Goal: Task Accomplishment & Management: Complete application form

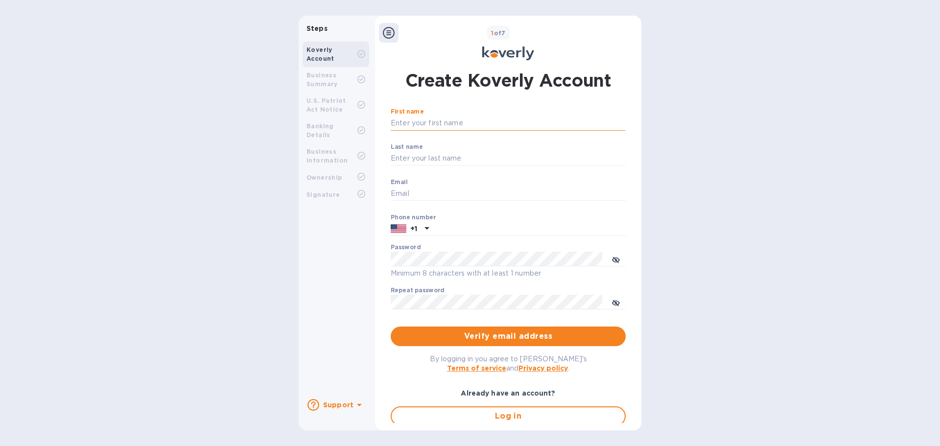
click at [467, 124] on input "First name" at bounding box center [508, 123] width 235 height 15
type input "[PERSON_NAME]"
type input "[EMAIL_ADDRESS][DOMAIN_NAME]"
type input "9179324142"
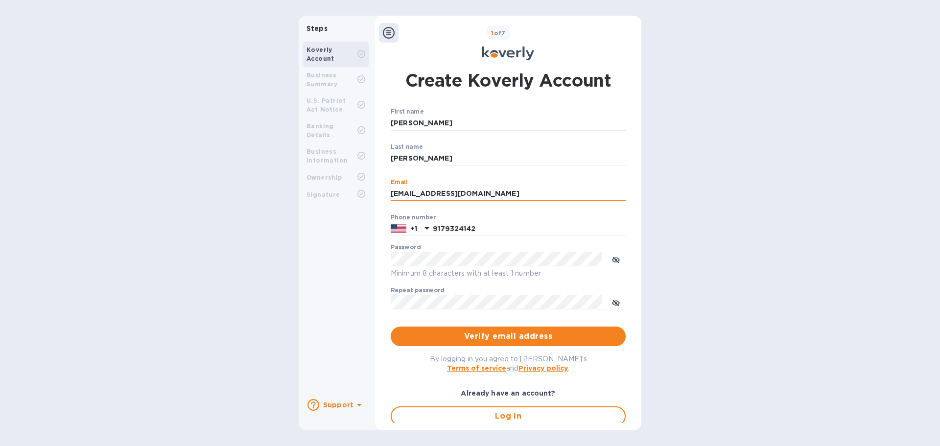
drag, startPoint x: 437, startPoint y: 191, endPoint x: 449, endPoint y: 192, distance: 12.3
click at [449, 192] on input "[EMAIL_ADDRESS][DOMAIN_NAME]" at bounding box center [508, 193] width 235 height 15
type input "[EMAIL_ADDRESS][DOMAIN_NAME]"
click at [461, 228] on input "9179324142" at bounding box center [529, 229] width 193 height 15
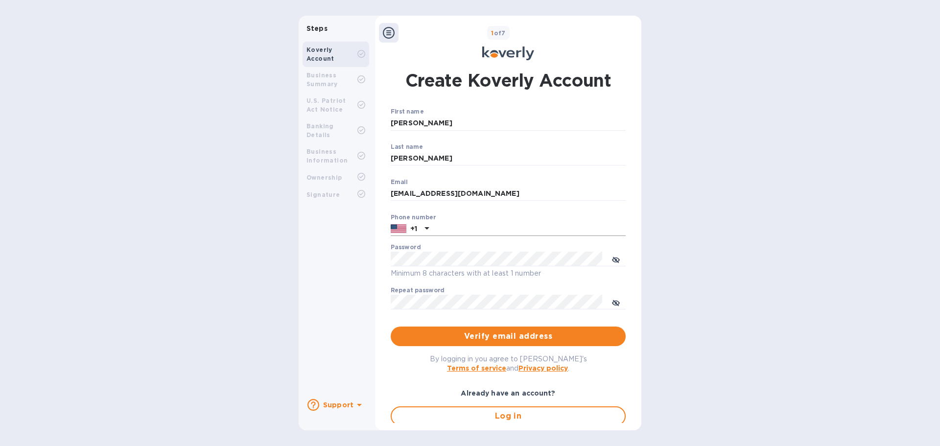
click at [464, 224] on input "text" at bounding box center [529, 229] width 193 height 15
paste input "7182210984"
type input "7182210984"
click at [614, 256] on icon "toggle password visibility" at bounding box center [616, 260] width 8 height 8
click at [614, 303] on icon "toggle password visibility" at bounding box center [616, 303] width 6 height 6
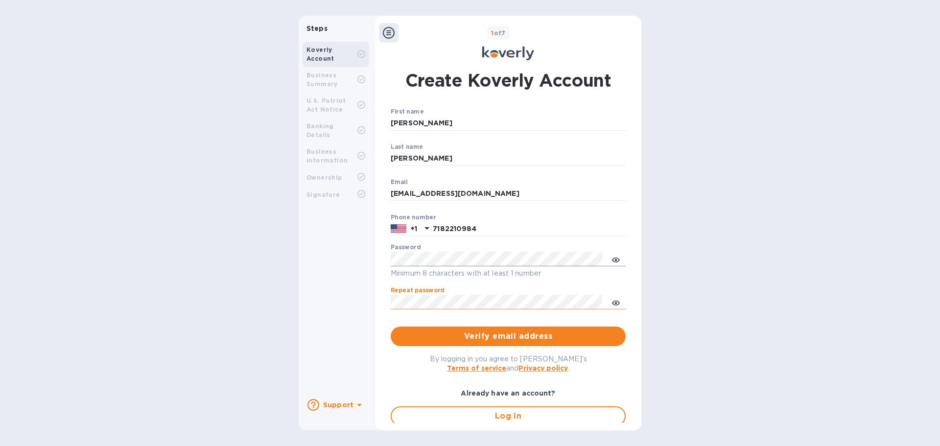
click at [743, 292] on div "Steps Koverly Account Business Summary U.S. Patriot Act Notice Banking Details …" at bounding box center [470, 223] width 940 height 415
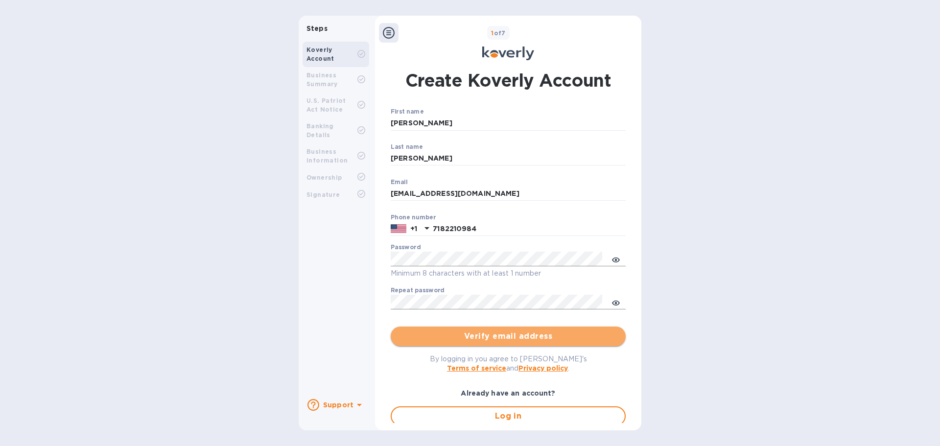
click at [507, 333] on span "Verify email address" at bounding box center [507, 336] width 219 height 12
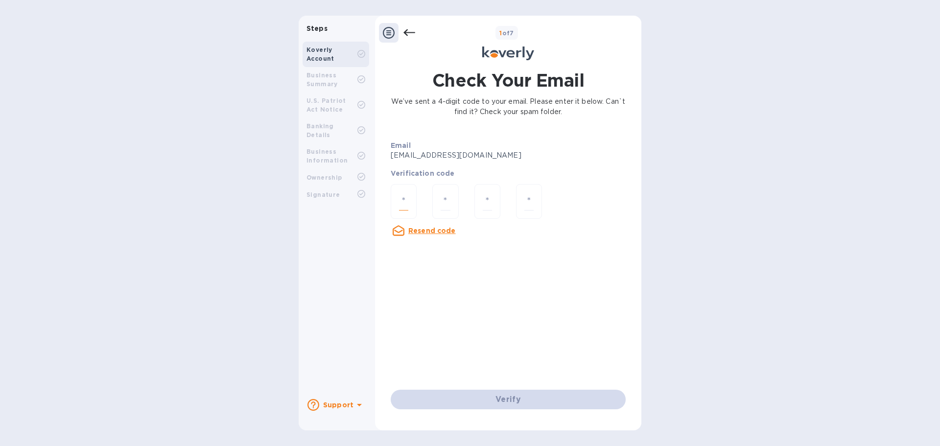
click at [405, 201] on input "number" at bounding box center [403, 201] width 9 height 18
paste input "3"
type input "3"
type input "6"
type input "1"
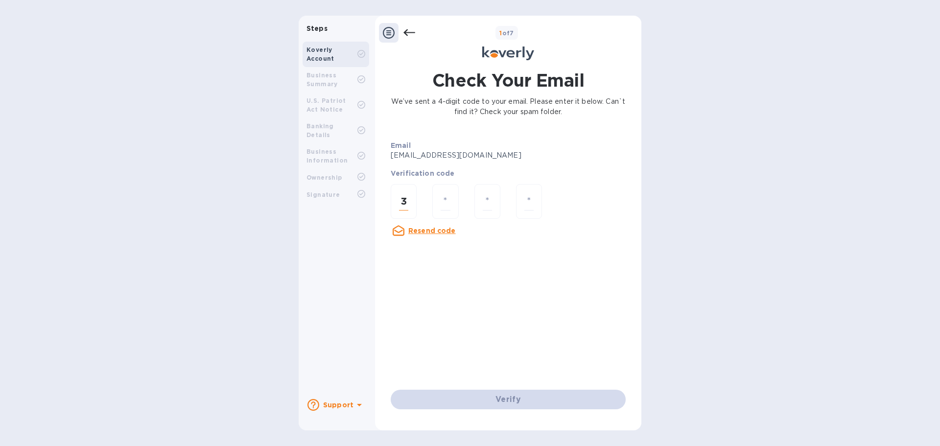
type input "4"
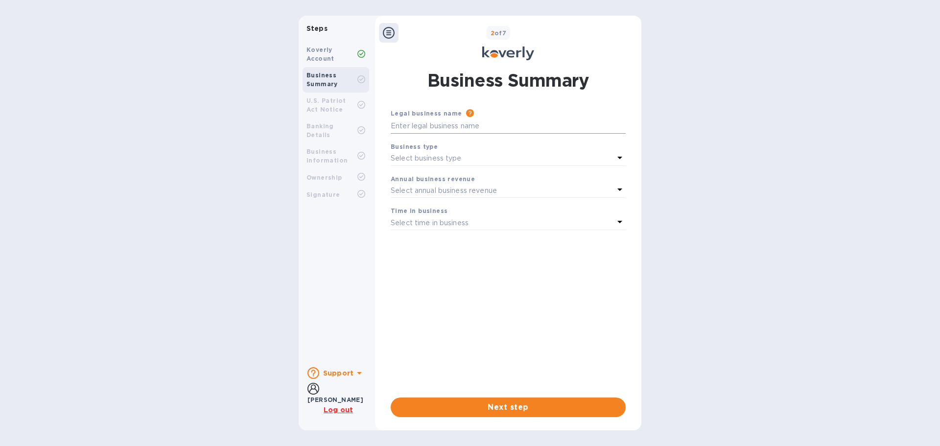
click at [416, 127] on input "text" at bounding box center [508, 126] width 235 height 15
click at [418, 126] on input "text" at bounding box center [508, 126] width 235 height 15
paste input "INNOVATIVE INTERNATIONAL INC"
type input "INNOVATIVE INTERNATIONAL INC"
click at [426, 153] on p "Select business type" at bounding box center [426, 158] width 71 height 10
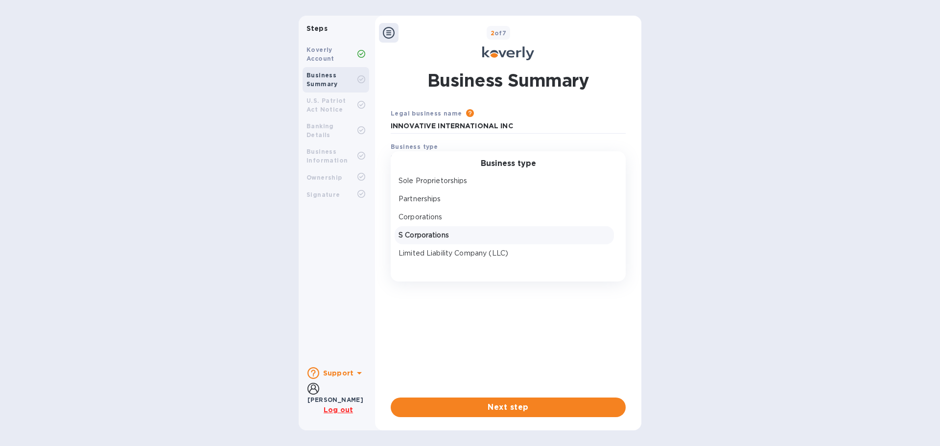
click at [430, 229] on div "S Corporations" at bounding box center [503, 235] width 215 height 14
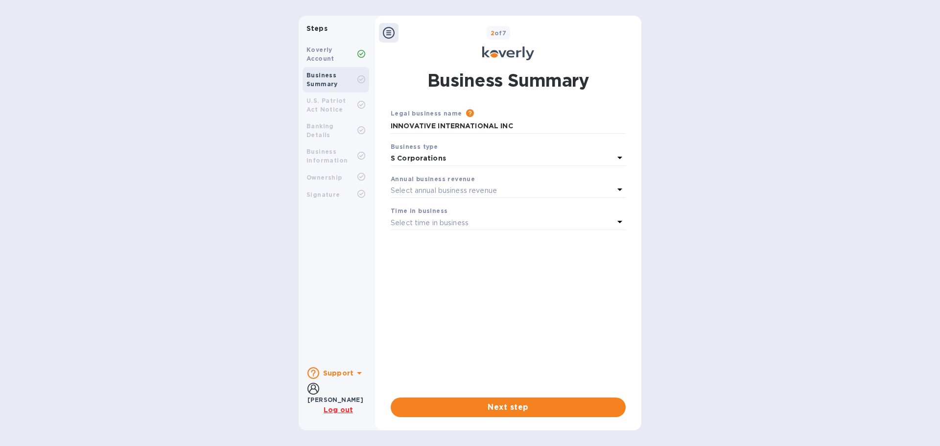
click at [424, 187] on p "Select annual business revenue" at bounding box center [444, 191] width 106 height 10
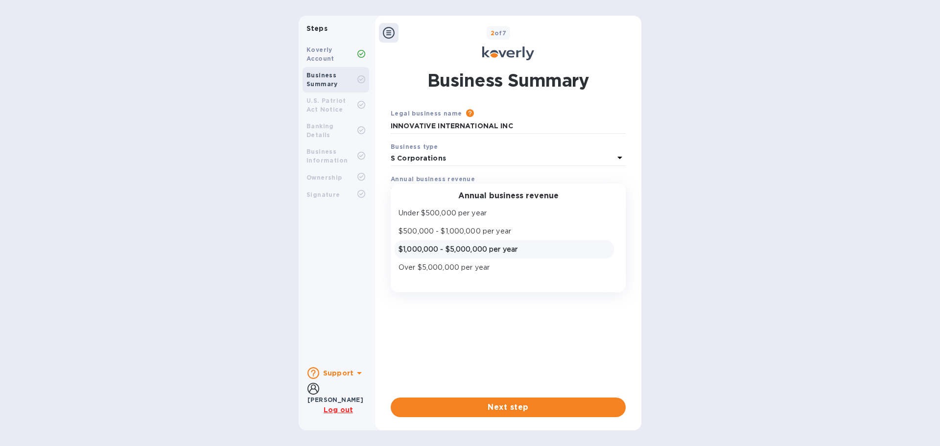
click at [435, 246] on p "$1,000,000 - $5,000,000 per year" at bounding box center [503, 249] width 211 height 10
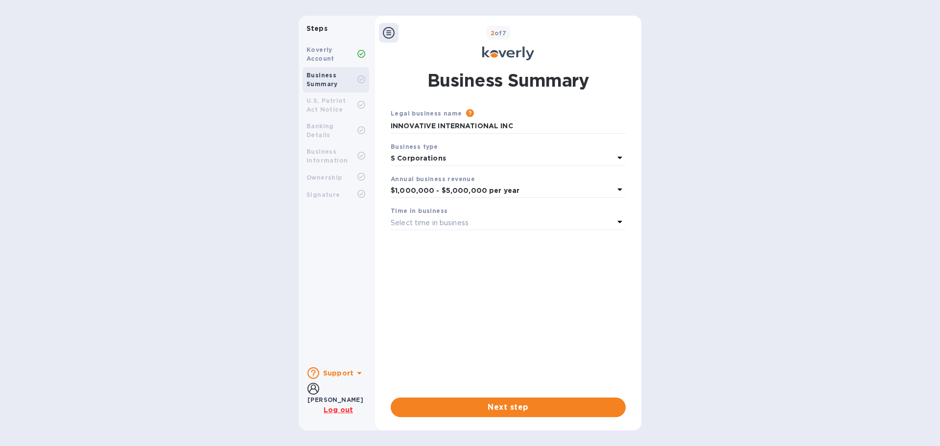
click at [429, 223] on p "Select time in business" at bounding box center [430, 223] width 78 height 10
click at [433, 282] on p "3 - 5 years" at bounding box center [503, 282] width 211 height 10
click at [517, 409] on span "Next step" at bounding box center [507, 407] width 219 height 12
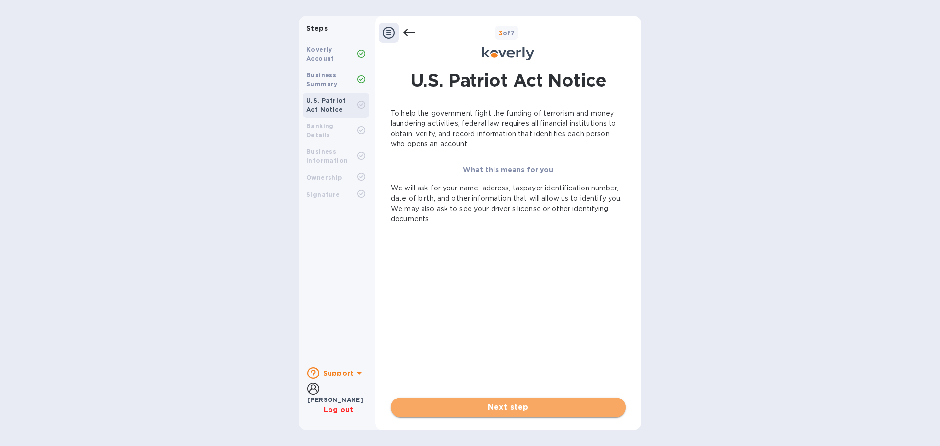
click at [527, 405] on span "Next step" at bounding box center [507, 407] width 219 height 12
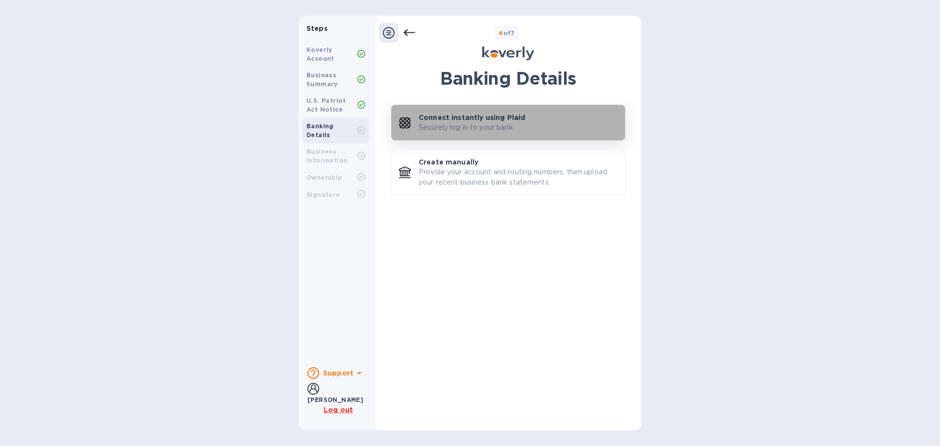
click at [504, 122] on p "Securely log in to your bank." at bounding box center [467, 127] width 96 height 10
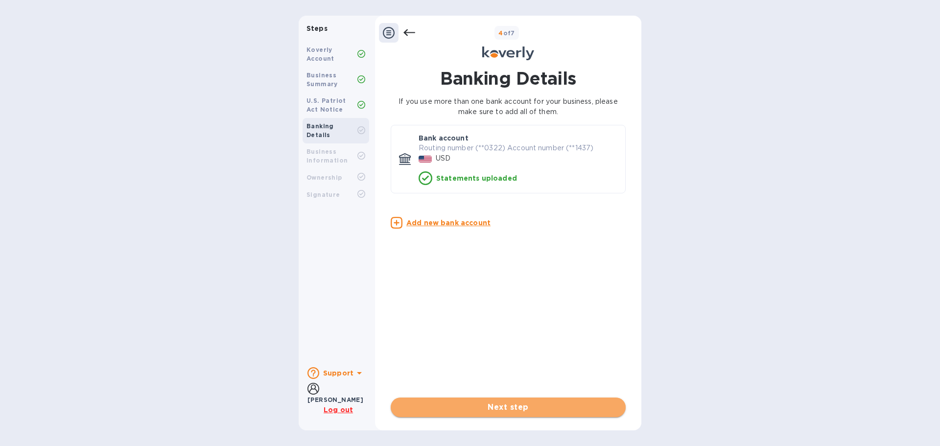
click at [530, 405] on span "Next step" at bounding box center [507, 407] width 219 height 12
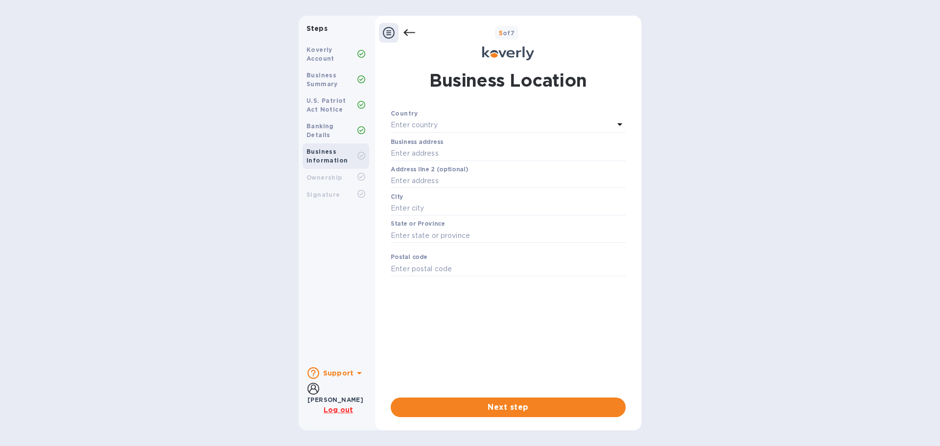
click at [437, 129] on p "Enter country" at bounding box center [414, 125] width 47 height 10
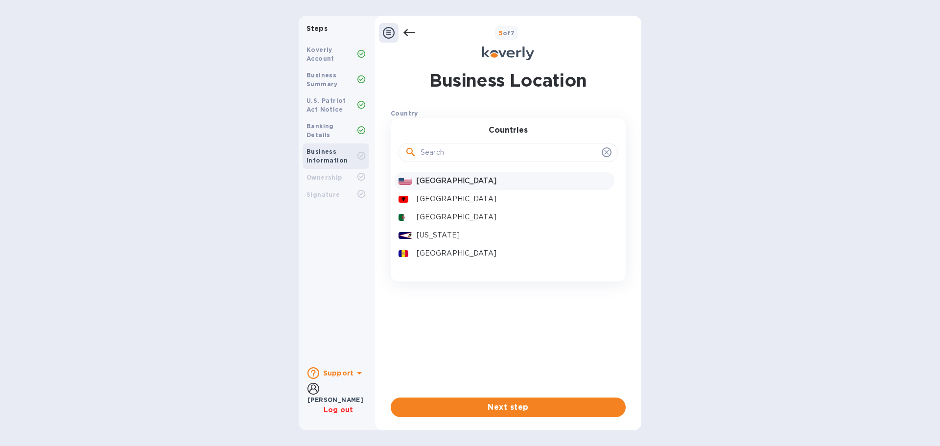
click at [449, 185] on p "[GEOGRAPHIC_DATA]" at bounding box center [513, 181] width 193 height 10
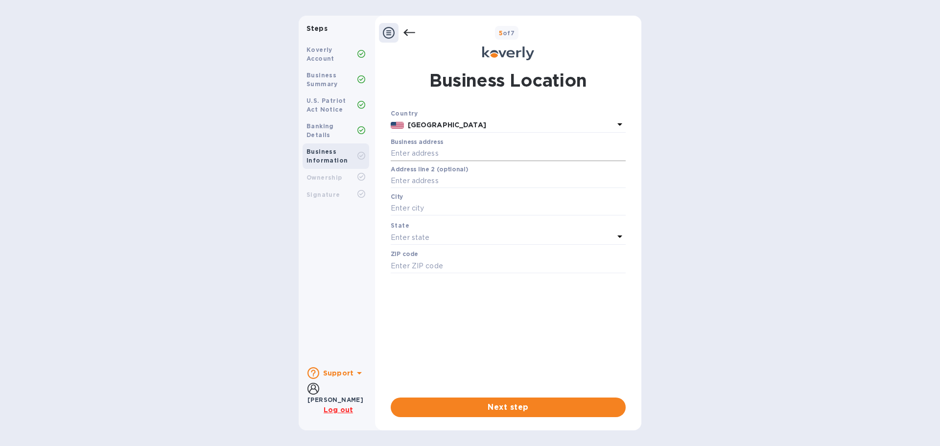
click at [439, 156] on input "text" at bounding box center [508, 153] width 235 height 15
type input "[STREET_ADDRESS]"
type input "11206"
click at [440, 178] on input "text" at bounding box center [508, 181] width 235 height 15
type input "[STREET_ADDRESS][PERSON_NAME]"
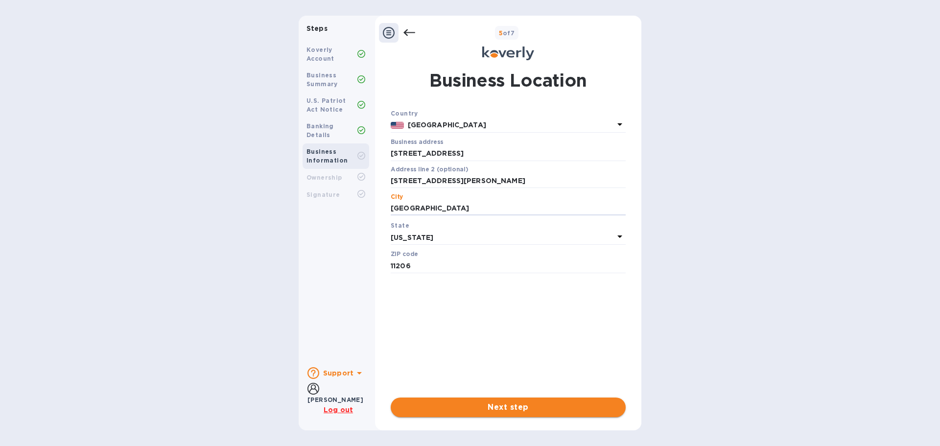
type input "[GEOGRAPHIC_DATA]"
click at [526, 405] on span "Next step" at bounding box center [507, 407] width 219 height 12
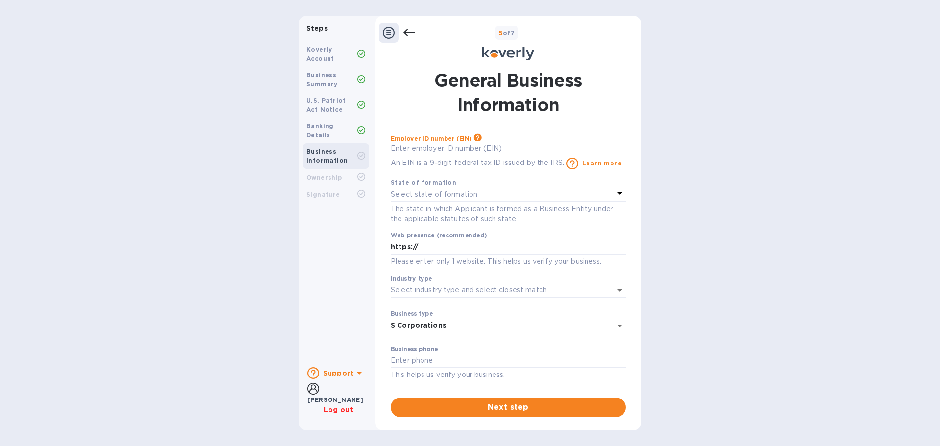
click at [421, 150] on input "text" at bounding box center [508, 148] width 235 height 15
paste input "8"
click at [402, 144] on input "text" at bounding box center [508, 148] width 235 height 15
type input "***46"
click at [470, 197] on p "Select state of formation" at bounding box center [434, 194] width 87 height 10
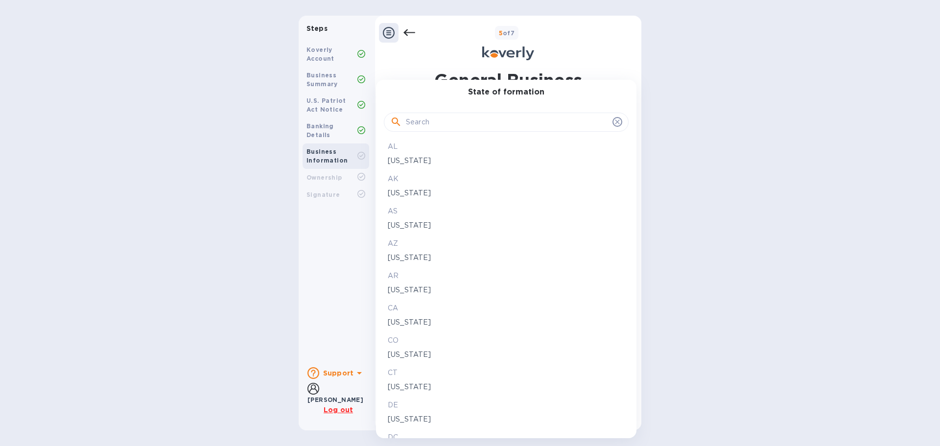
click at [431, 123] on input "text" at bounding box center [507, 122] width 203 height 15
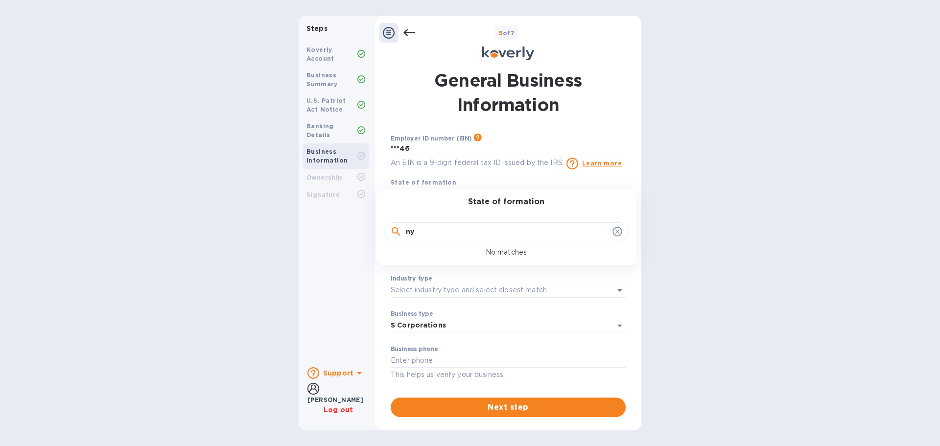
drag, startPoint x: 427, startPoint y: 234, endPoint x: 382, endPoint y: 233, distance: 44.6
click at [382, 233] on div "State of formation ny No matches" at bounding box center [506, 227] width 260 height 76
type input "n"
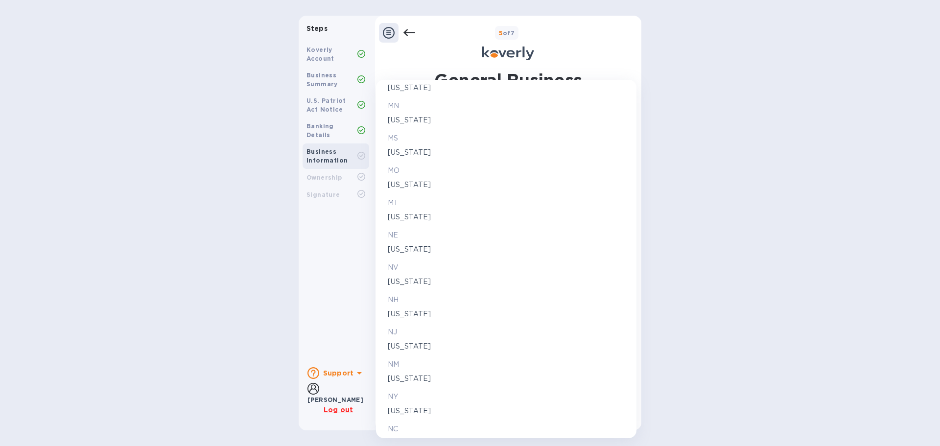
scroll to position [930, 0]
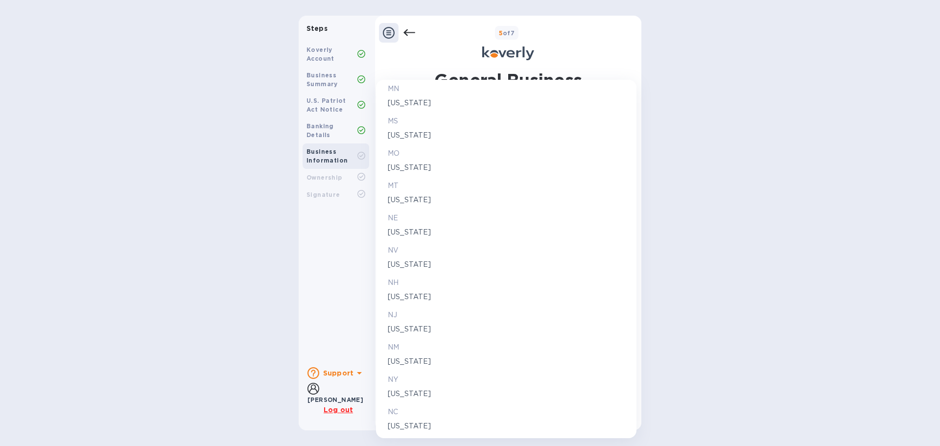
click at [421, 391] on p "[US_STATE]" at bounding box center [506, 394] width 237 height 10
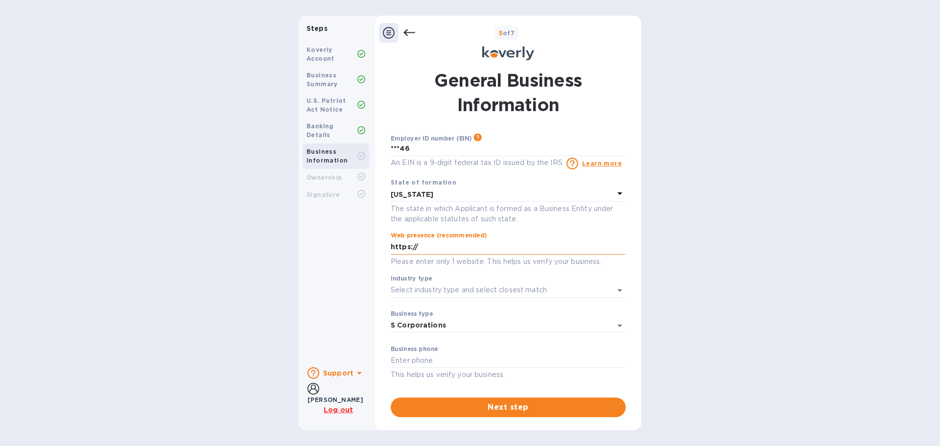
click at [438, 252] on input "https://" at bounding box center [508, 247] width 235 height 15
drag, startPoint x: 418, startPoint y: 247, endPoint x: 368, endPoint y: 242, distance: 50.2
click at [368, 242] on div "Steps Koverly Account Business Summary U.S. Patriot Act Notice Banking Details …" at bounding box center [470, 223] width 343 height 415
paste input "[DOMAIN_NAME][URL]"
type input "[URL][DOMAIN_NAME]"
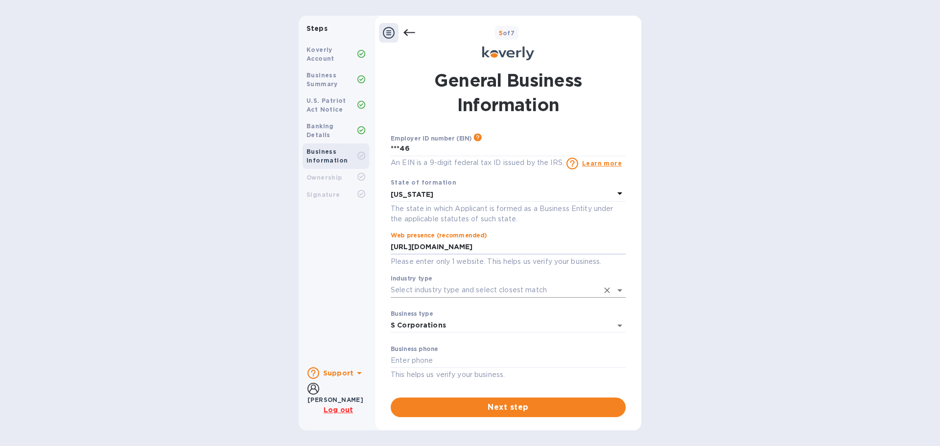
click at [432, 286] on input "Industry type" at bounding box center [495, 290] width 208 height 14
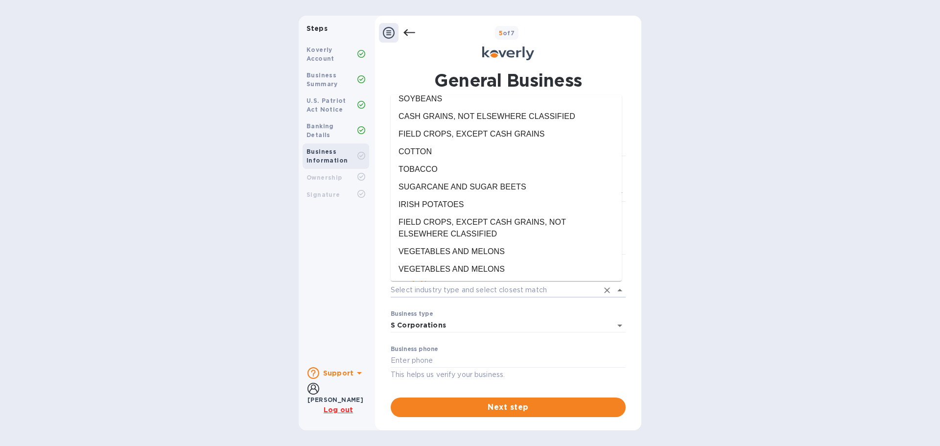
scroll to position [98, 0]
click at [763, 183] on div "Steps Koverly Account Business Summary U.S. Patriot Act Notice Banking Details …" at bounding box center [470, 223] width 940 height 415
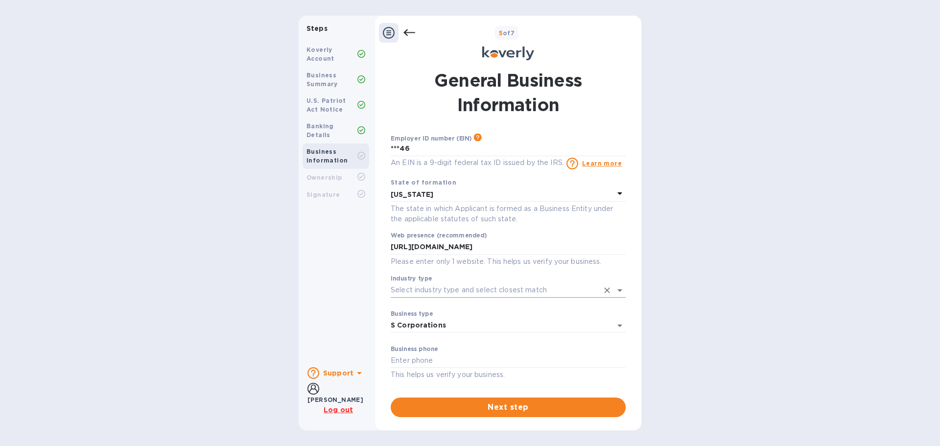
click at [617, 289] on icon "Open" at bounding box center [619, 290] width 5 height 2
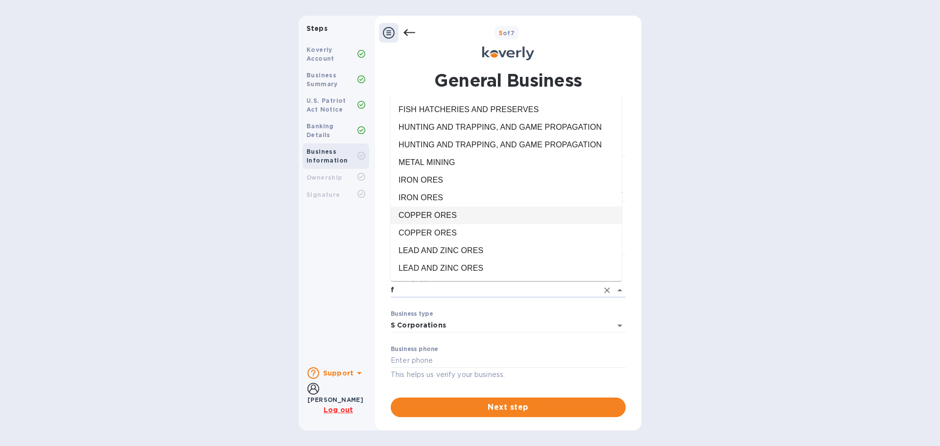
scroll to position [0, 0]
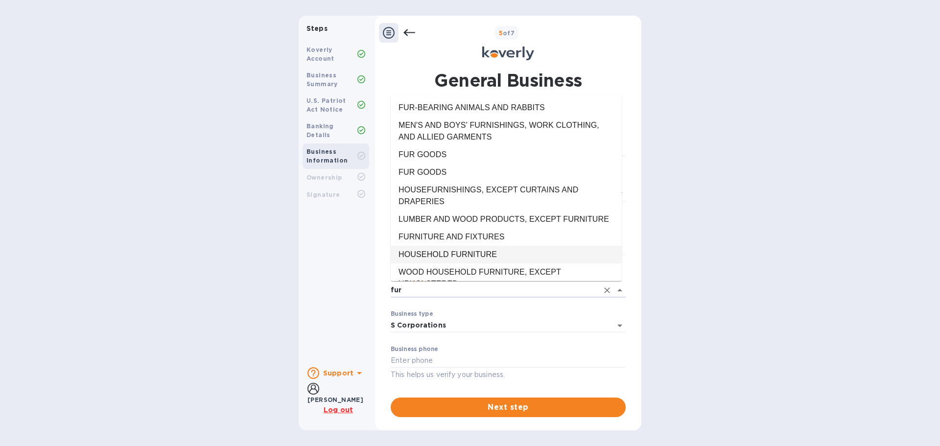
click at [483, 260] on li "HOUSEHOLD FURNITURE" at bounding box center [506, 255] width 231 height 18
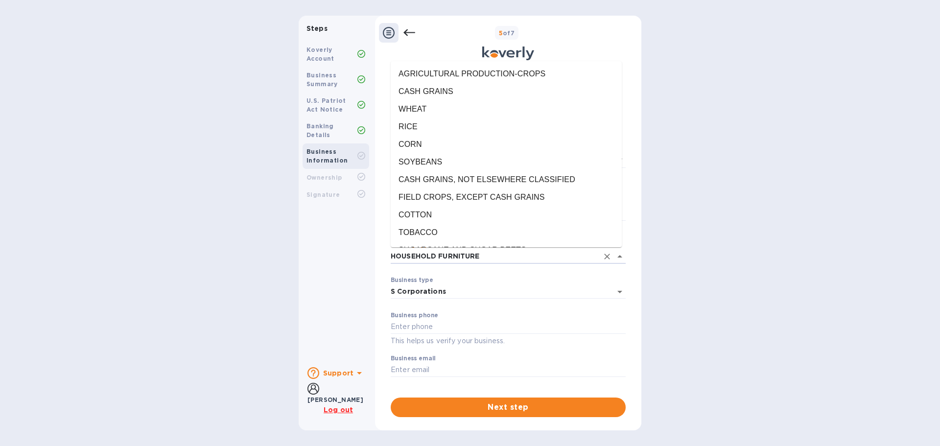
scroll to position [7057, 0]
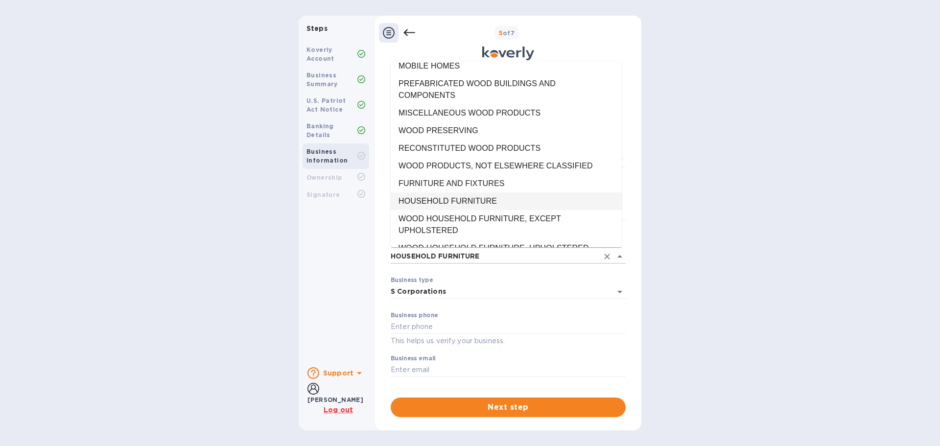
drag, startPoint x: 541, startPoint y: 256, endPoint x: 364, endPoint y: 256, distance: 176.7
click at [364, 256] on div "Steps Koverly Account Business Summary U.S. Patriot Act Notice Banking Details …" at bounding box center [470, 223] width 343 height 415
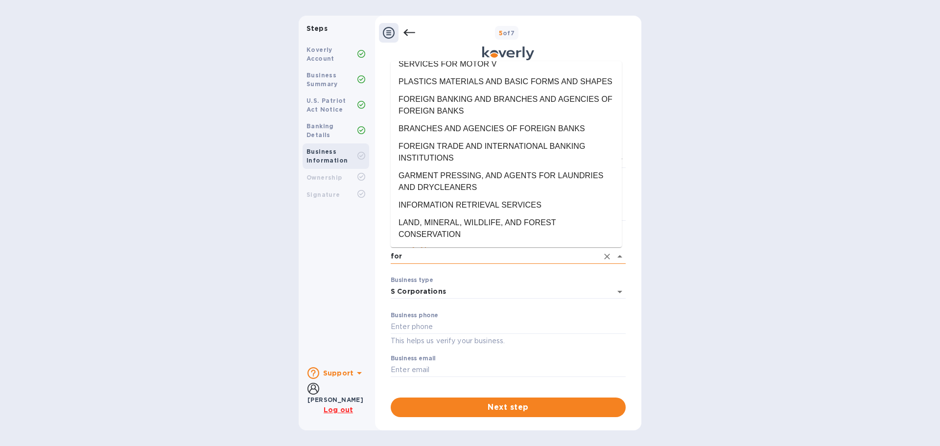
scroll to position [0, 0]
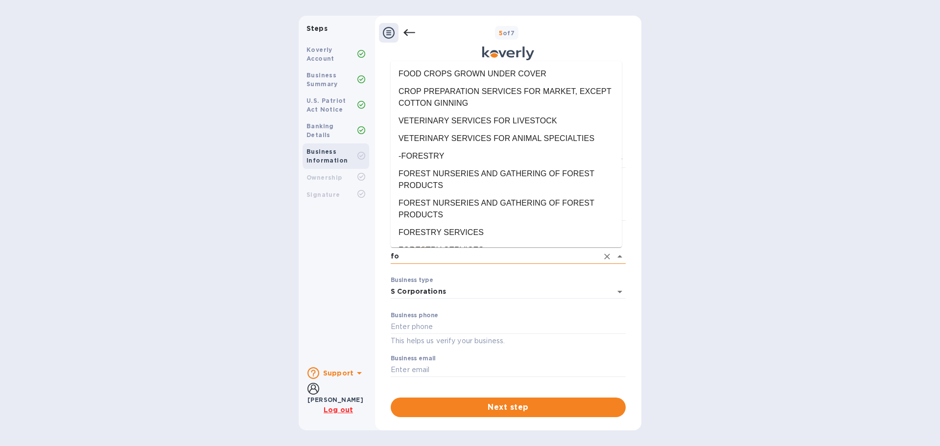
type input "f"
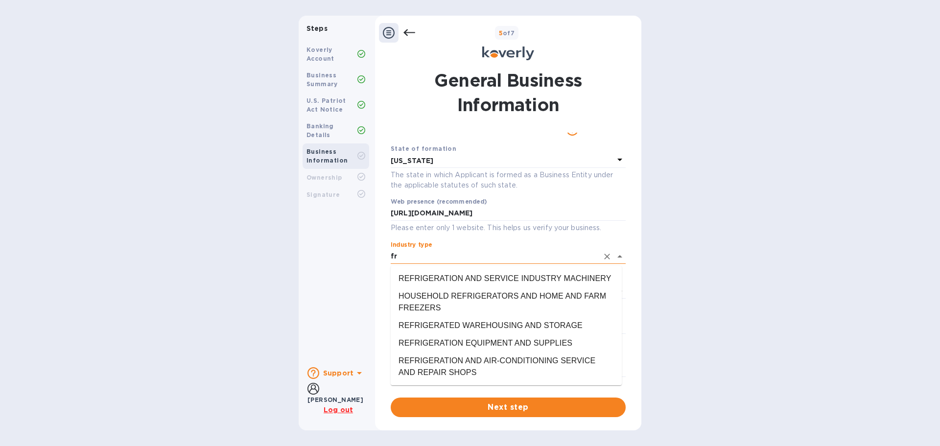
type input "f"
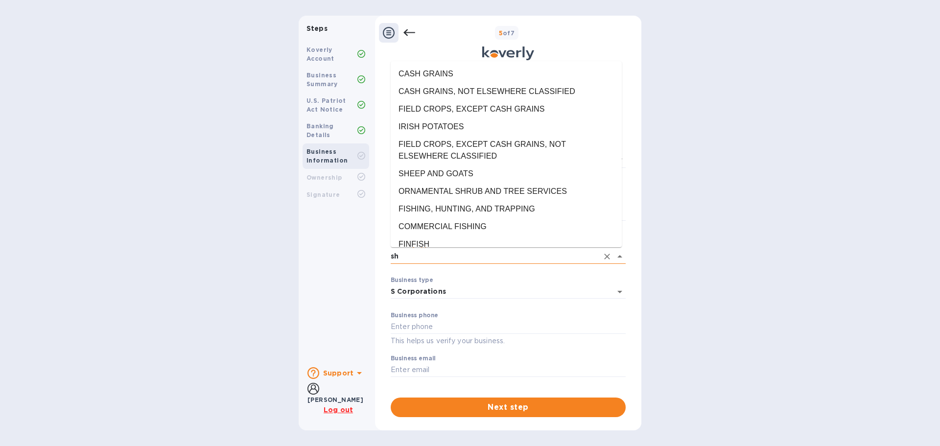
type input "s"
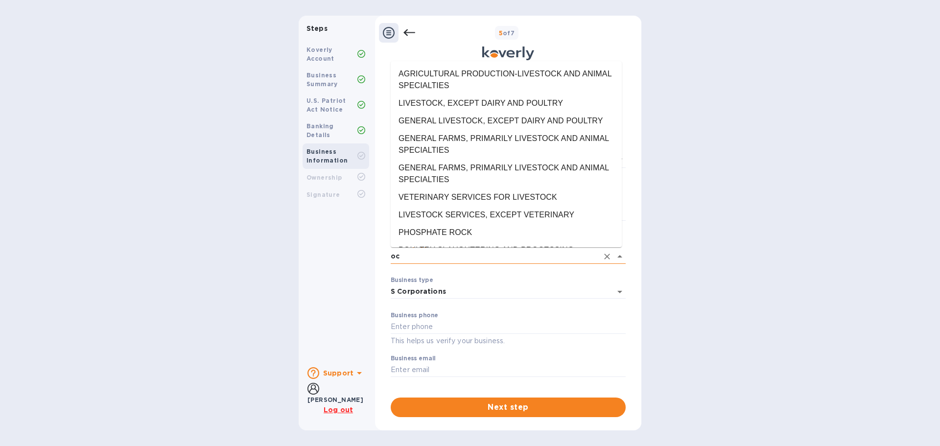
type input "o"
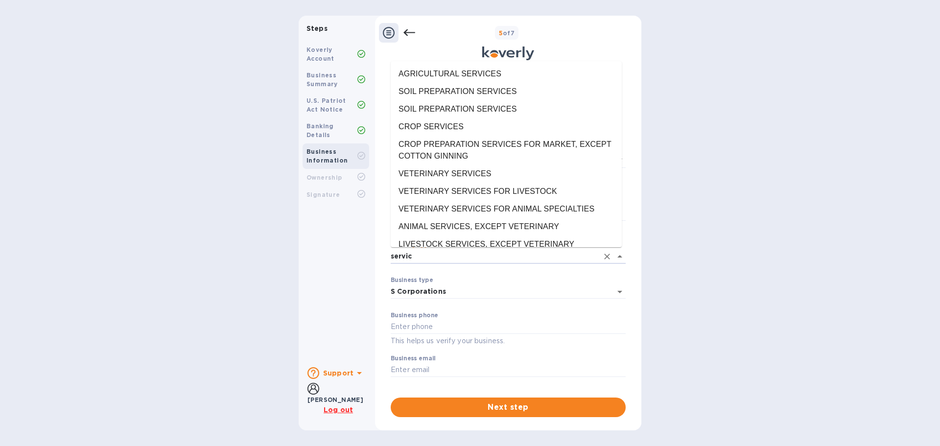
type input "service"
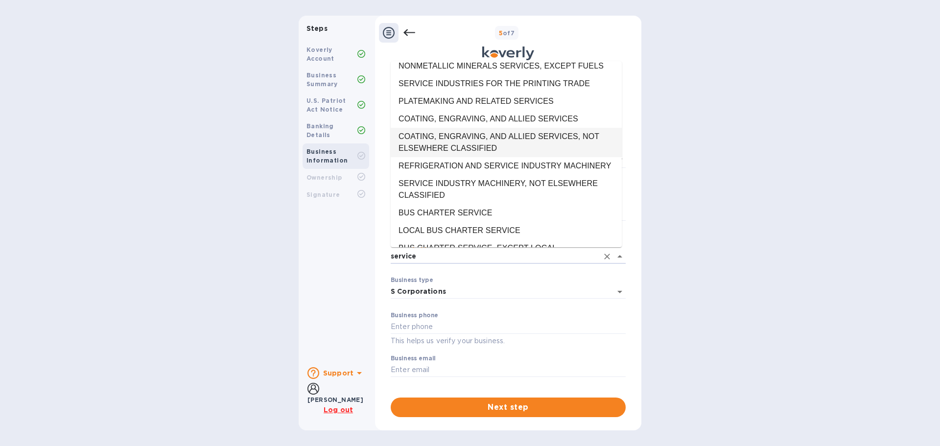
scroll to position [538, 0]
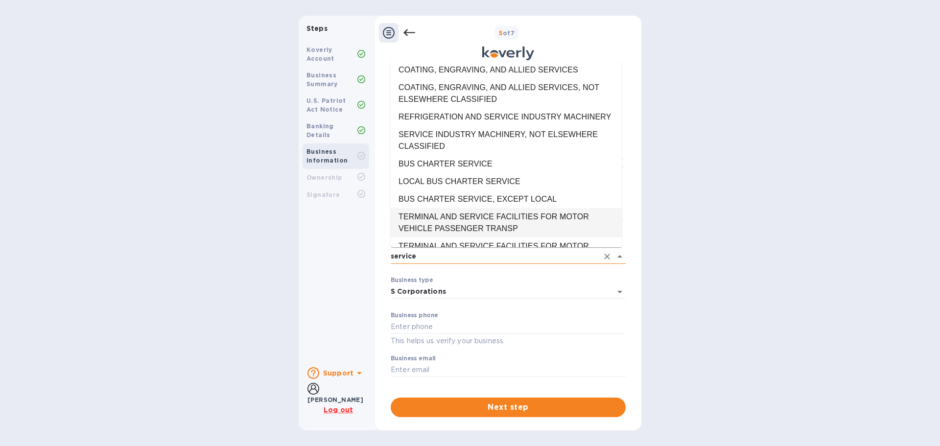
click at [603, 256] on icon "Clear" at bounding box center [607, 257] width 10 height 10
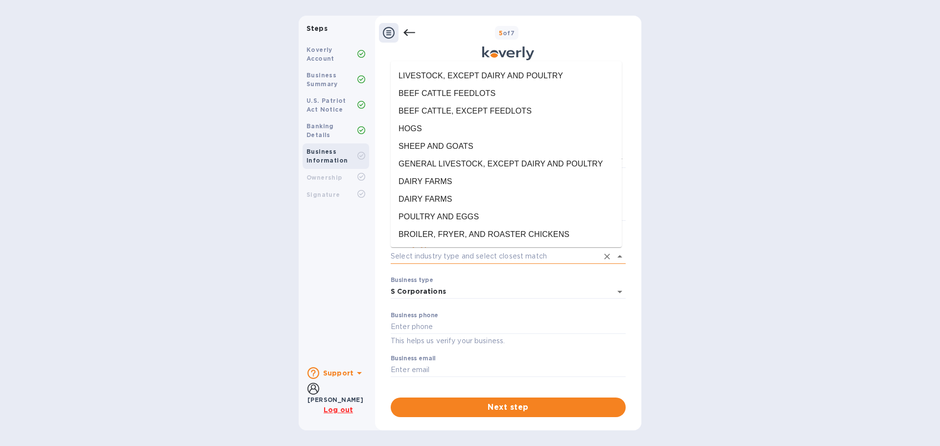
scroll to position [0, 0]
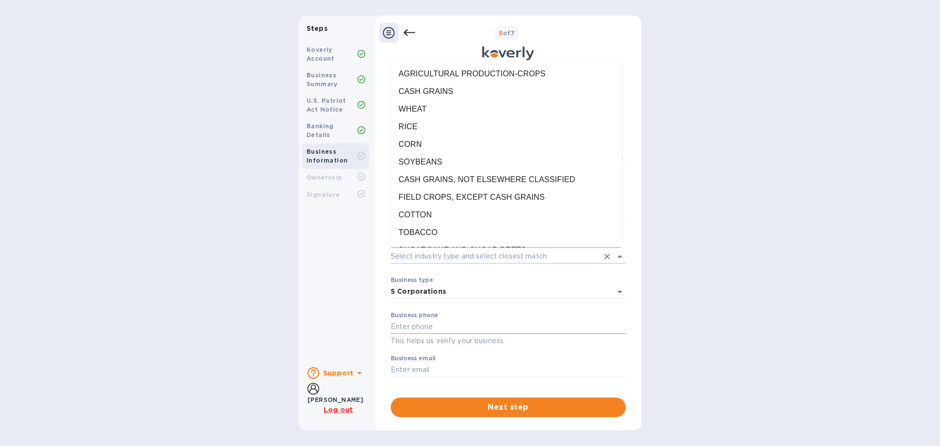
click at [419, 327] on input "text" at bounding box center [508, 327] width 235 height 15
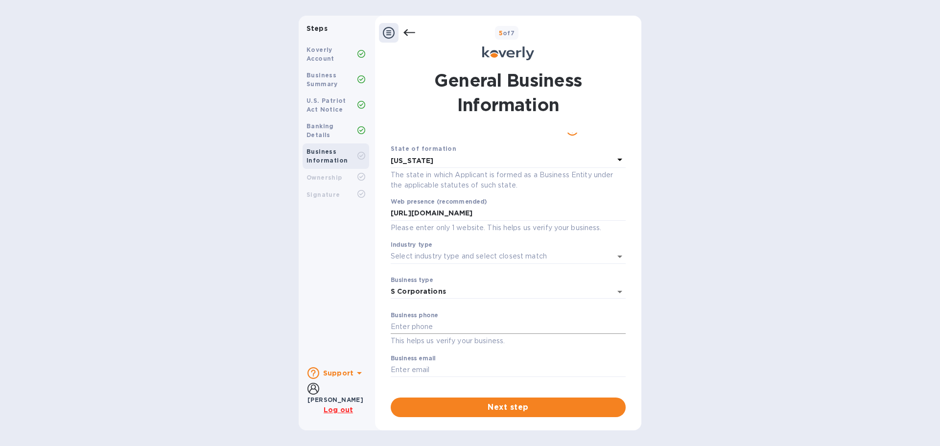
click at [417, 327] on input "text" at bounding box center [508, 327] width 235 height 15
paste input "[PHONE_NUMBER]"
type input "[PHONE_NUMBER]"
click at [428, 369] on input "text" at bounding box center [508, 370] width 235 height 15
paste input "[EMAIL_ADDRESS][DOMAIN_NAME]"
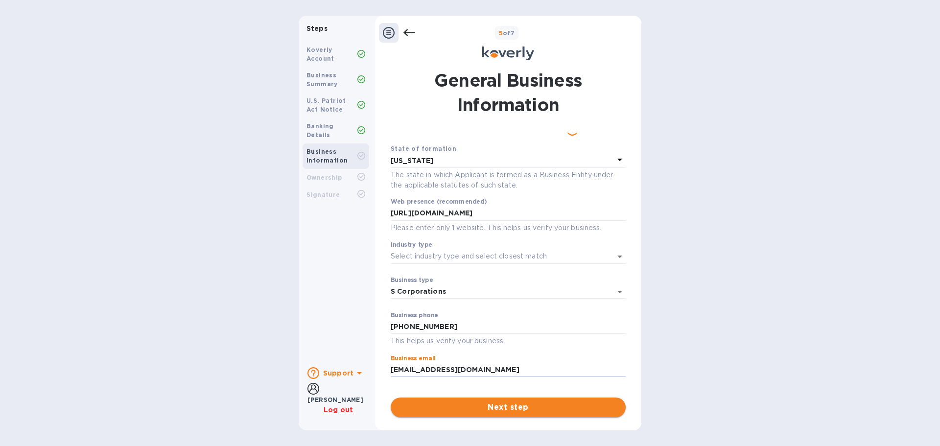
type input "[EMAIL_ADDRESS][DOMAIN_NAME]"
click at [582, 412] on span "Next step" at bounding box center [507, 407] width 219 height 12
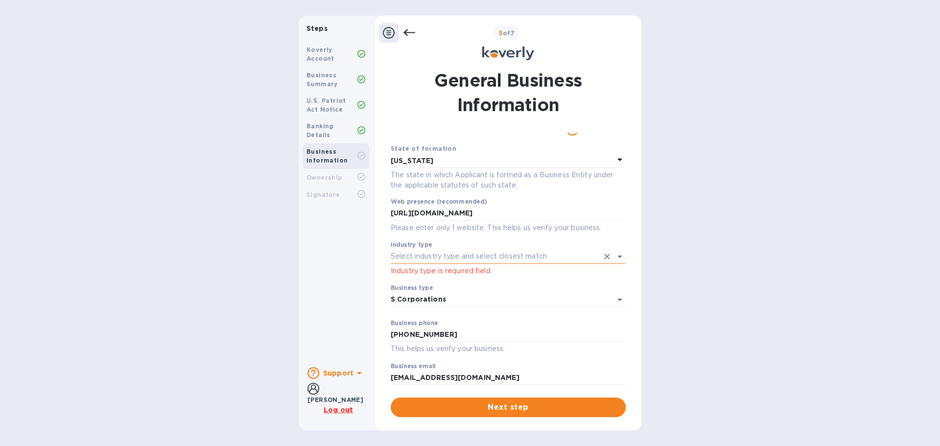
click at [580, 256] on input "Industry type" at bounding box center [495, 256] width 208 height 14
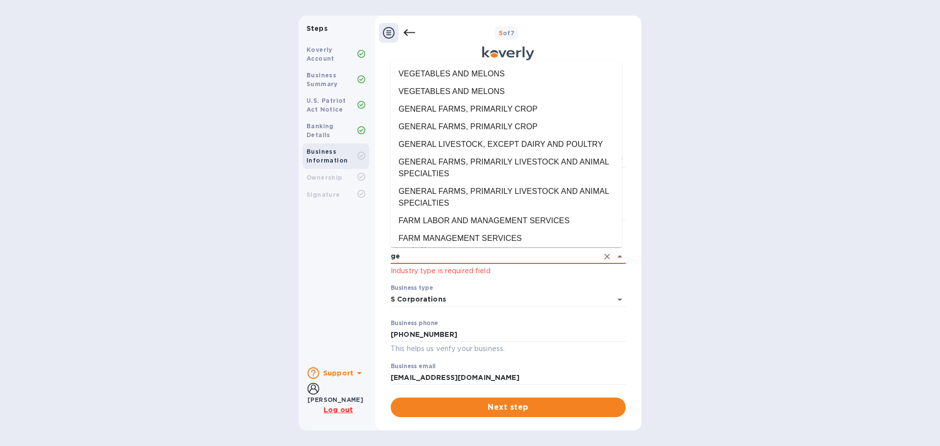
type input "g"
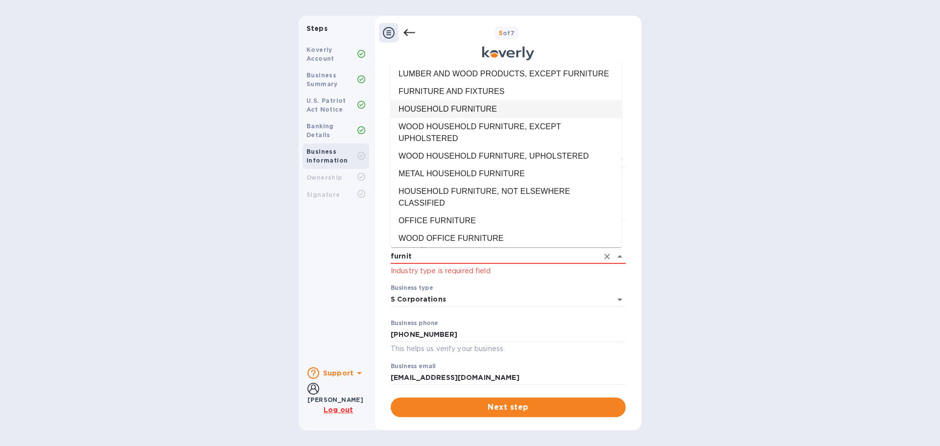
click at [494, 118] on li "HOUSEHOLD FURNITURE" at bounding box center [506, 109] width 231 height 18
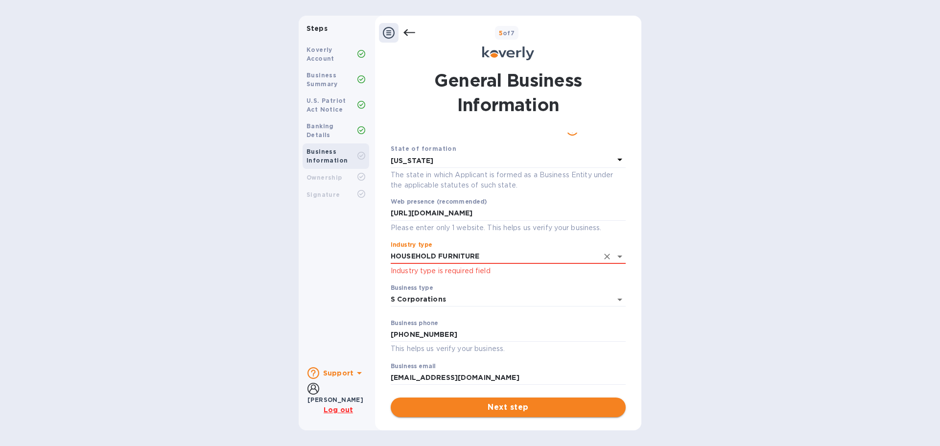
type input "HOUSEHOLD FURNITURE"
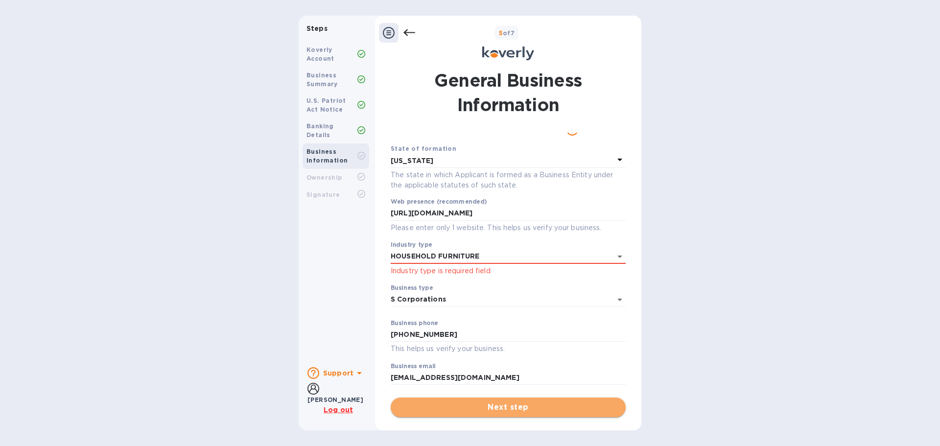
click at [531, 408] on span "Next step" at bounding box center [507, 407] width 219 height 12
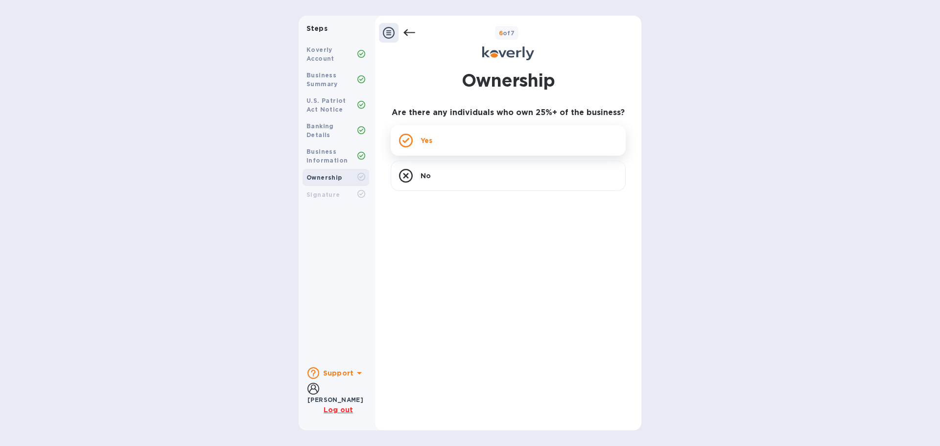
click at [484, 148] on div "Yes" at bounding box center [508, 140] width 235 height 30
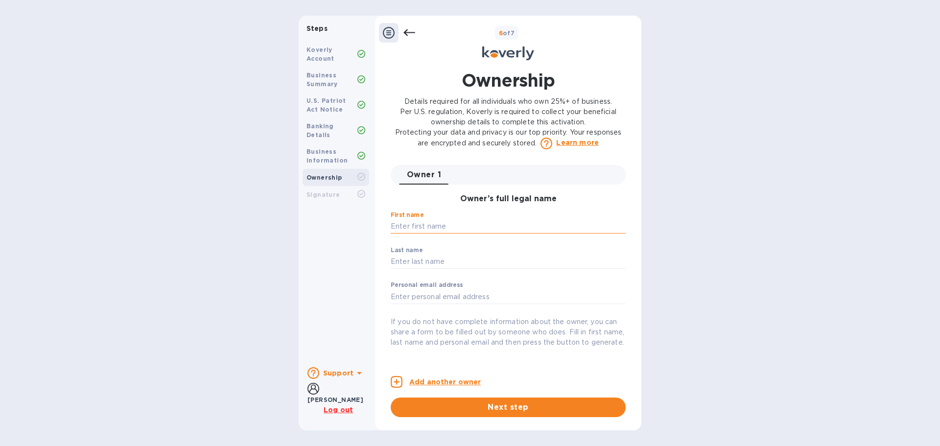
click at [436, 231] on input "text" at bounding box center [508, 226] width 235 height 15
type input "[PERSON_NAME]"
type input "[EMAIL_ADDRESS][DOMAIN_NAME]"
type input "[STREET_ADDRESS][PERSON_NAME]"
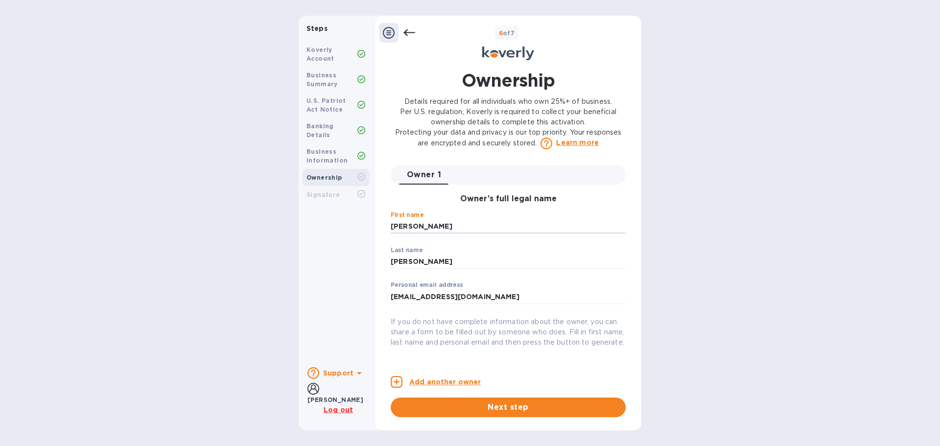
type input "[GEOGRAPHIC_DATA]"
type input "11211"
type input "***42"
drag, startPoint x: 440, startPoint y: 297, endPoint x: 450, endPoint y: 297, distance: 10.3
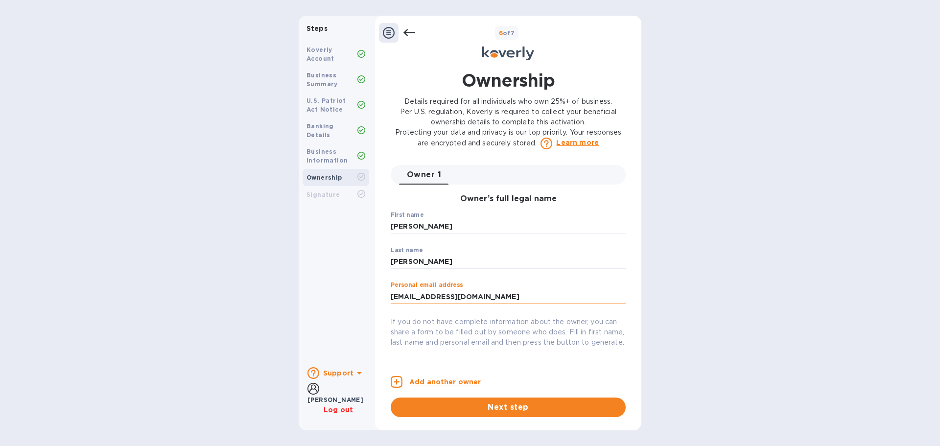
click at [450, 297] on input "[EMAIL_ADDRESS][DOMAIN_NAME]" at bounding box center [508, 296] width 235 height 15
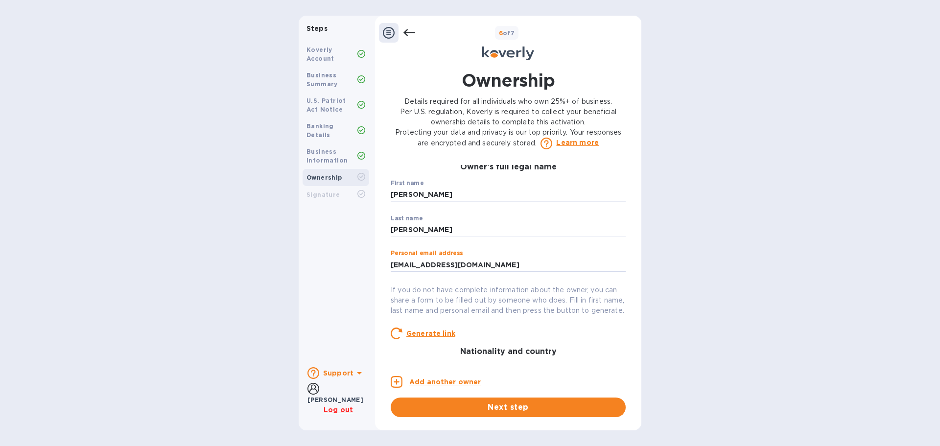
scroll to position [49, 0]
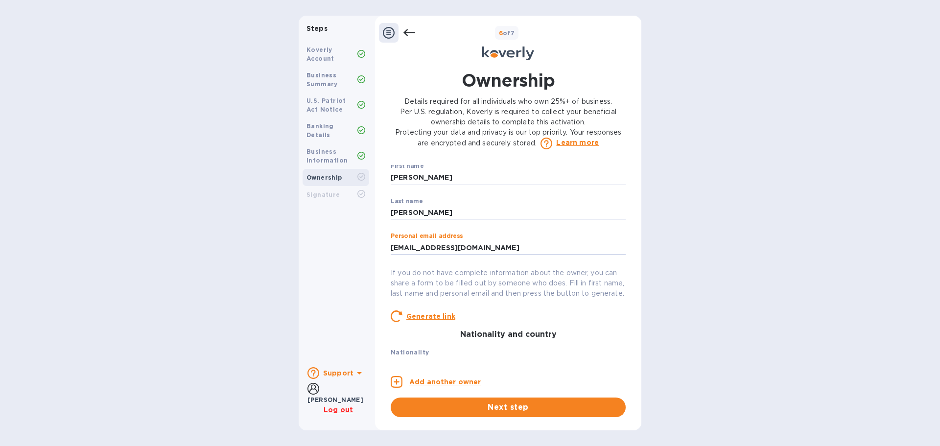
type input "[EMAIL_ADDRESS][DOMAIN_NAME]"
click at [435, 382] on p "Add another owner" at bounding box center [444, 382] width 71 height 10
click at [433, 179] on input "text" at bounding box center [508, 177] width 235 height 15
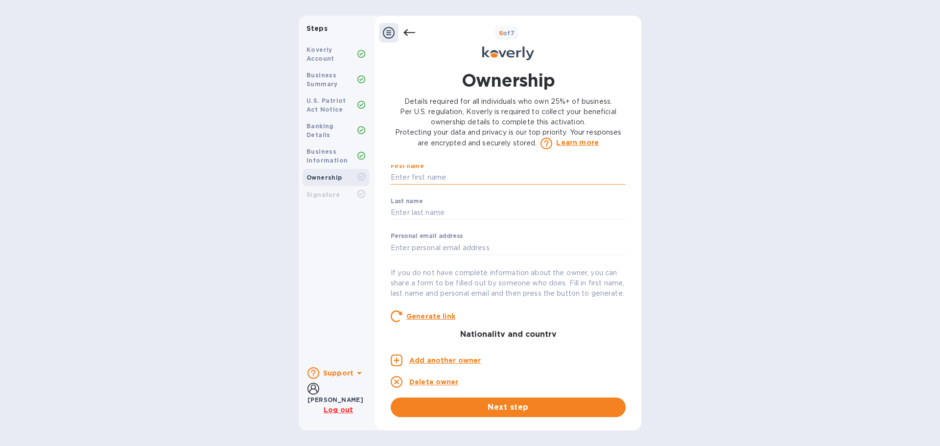
type input "s"
type input "[PERSON_NAME]"
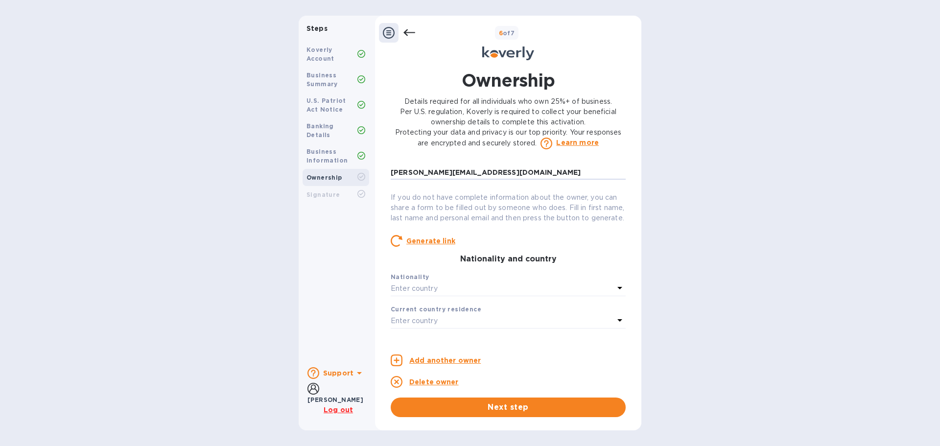
scroll to position [0, 0]
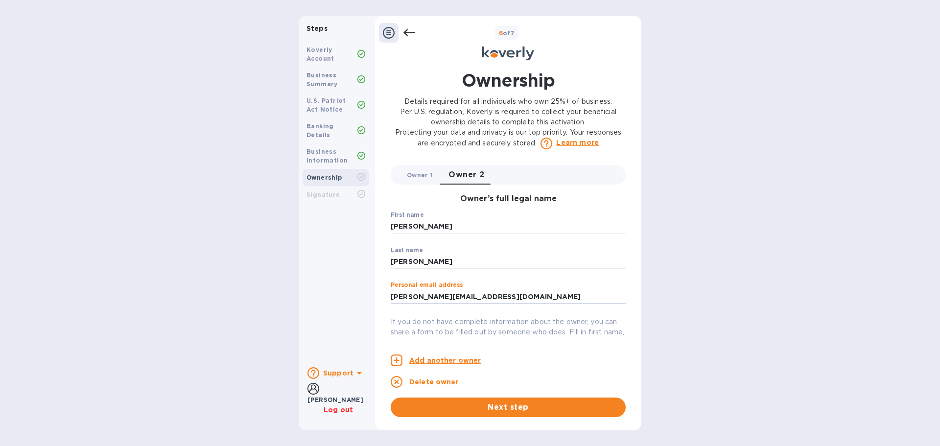
type input "[PERSON_NAME][EMAIL_ADDRESS][DOMAIN_NAME]"
click at [417, 172] on span "Owner 1 0" at bounding box center [420, 175] width 26 height 10
type input "[PERSON_NAME]"
type input "[EMAIL_ADDRESS][DOMAIN_NAME]"
type input "[STREET_ADDRESS][PERSON_NAME]"
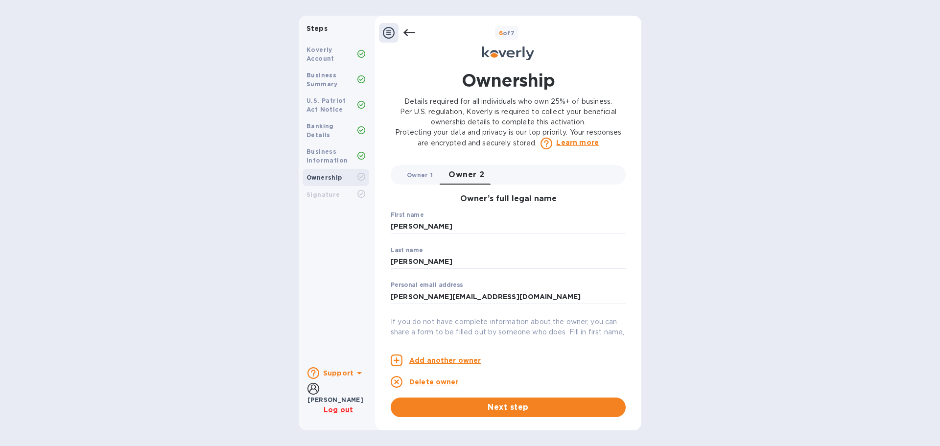
type input "[GEOGRAPHIC_DATA]"
type input "11211"
type input "***42"
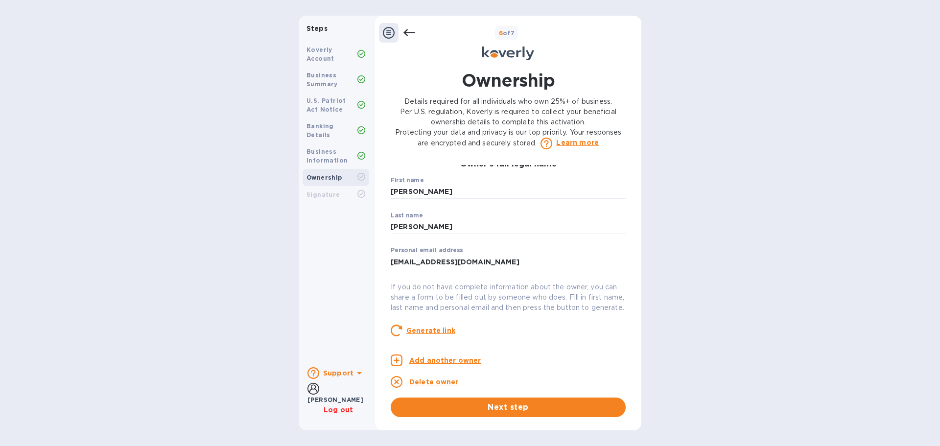
scroll to position [147, 0]
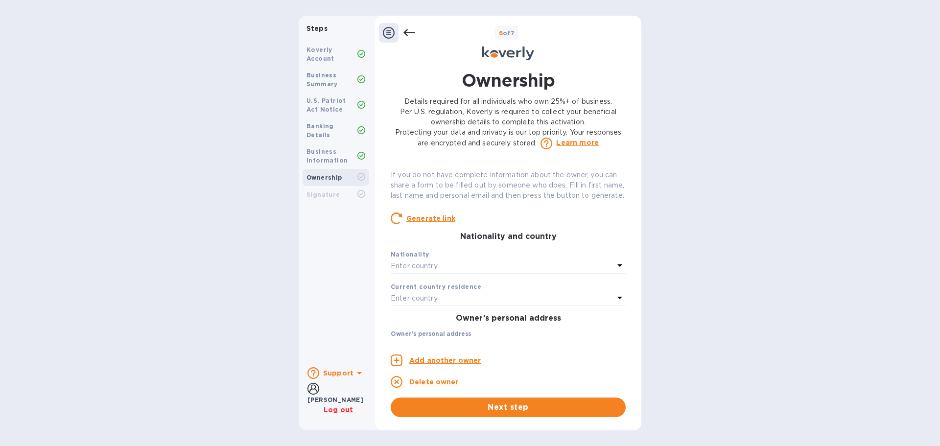
click at [458, 273] on div "Enter country" at bounding box center [502, 266] width 223 height 14
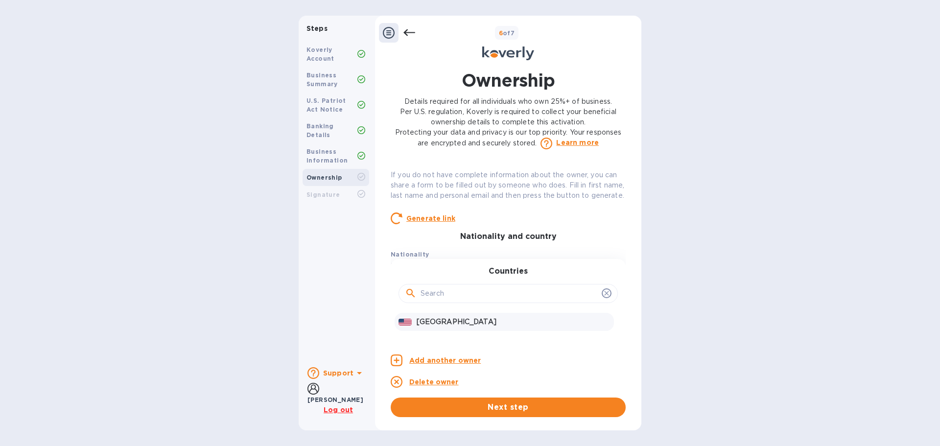
click at [445, 327] on p "[GEOGRAPHIC_DATA]" at bounding box center [513, 322] width 193 height 10
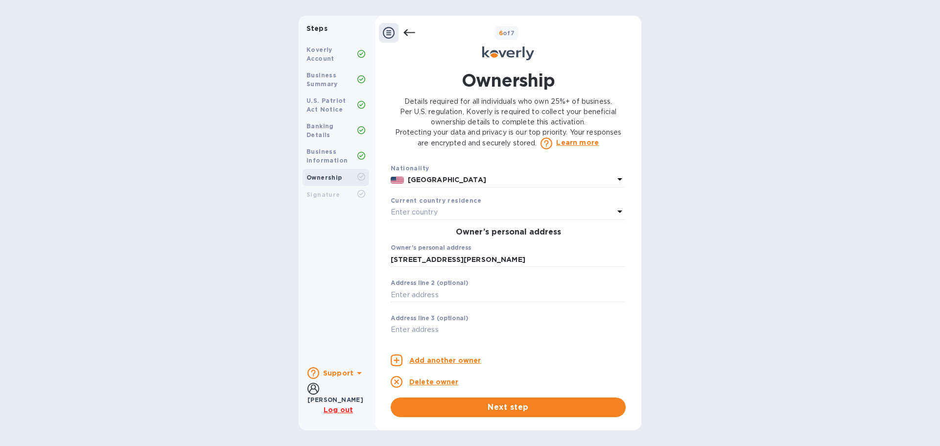
scroll to position [245, 0]
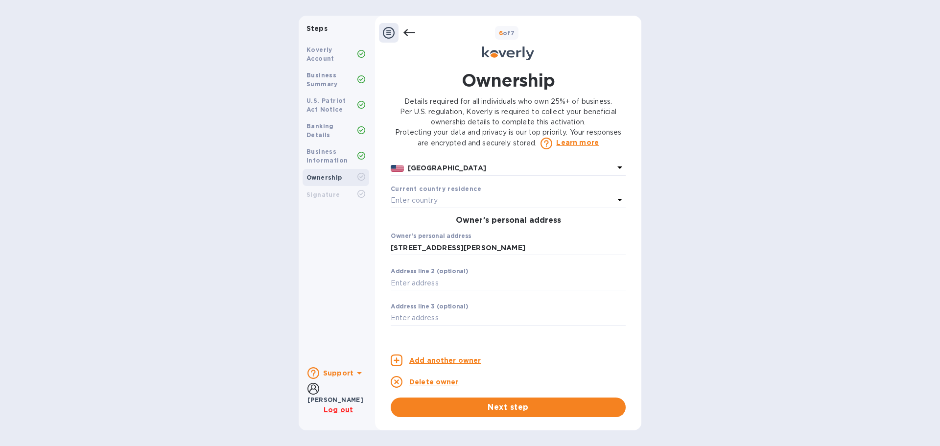
click at [440, 208] on div "Enter country" at bounding box center [502, 201] width 223 height 14
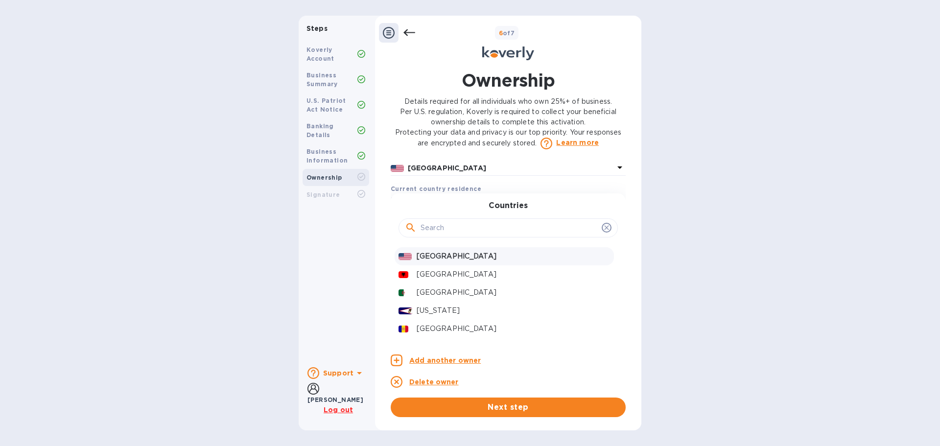
click at [445, 261] on p "[GEOGRAPHIC_DATA]" at bounding box center [513, 256] width 193 height 10
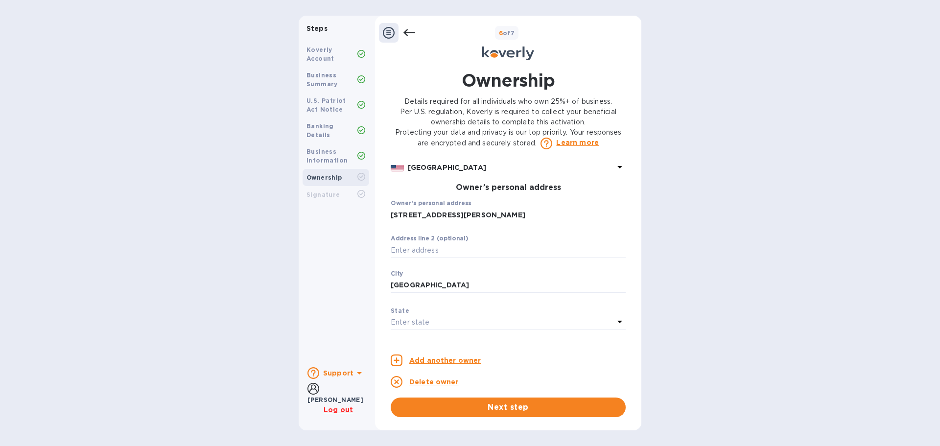
scroll to position [294, 0]
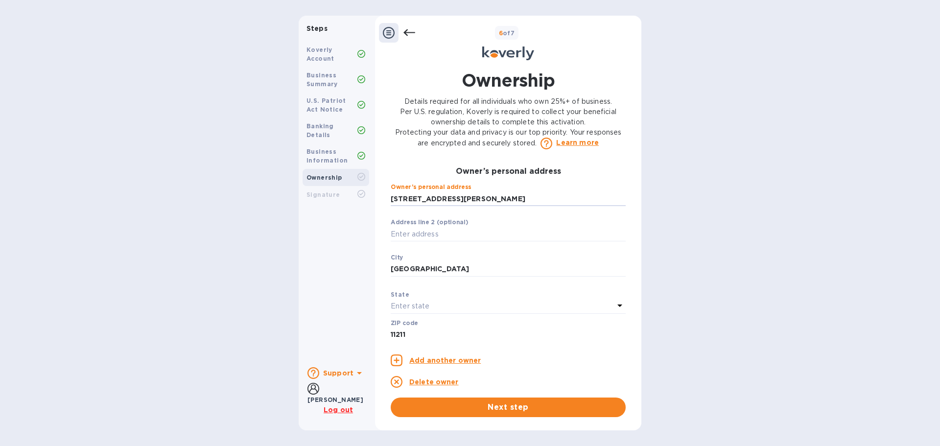
drag, startPoint x: 455, startPoint y: 210, endPoint x: 357, endPoint y: 209, distance: 98.4
click at [357, 209] on div "Steps Koverly Account Business Summary U.S. Patriot Act Notice Banking Details …" at bounding box center [470, 223] width 343 height 415
type input "[STREET_ADDRESS]"
type input "11249"
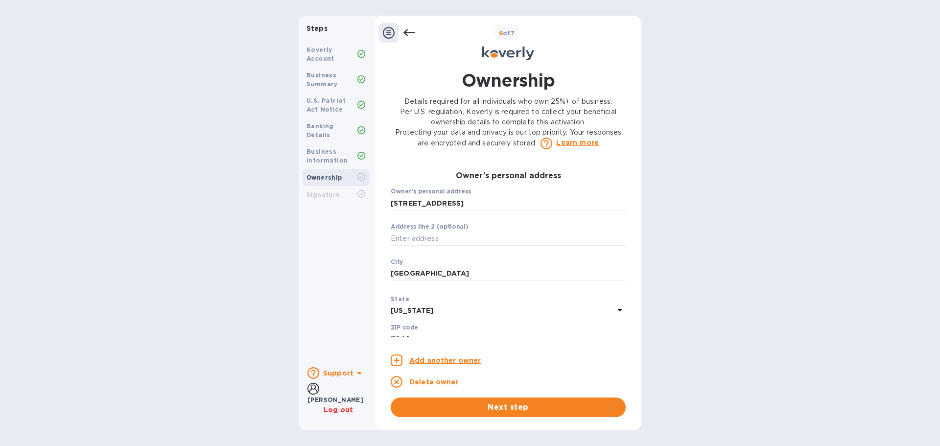
scroll to position [245, 0]
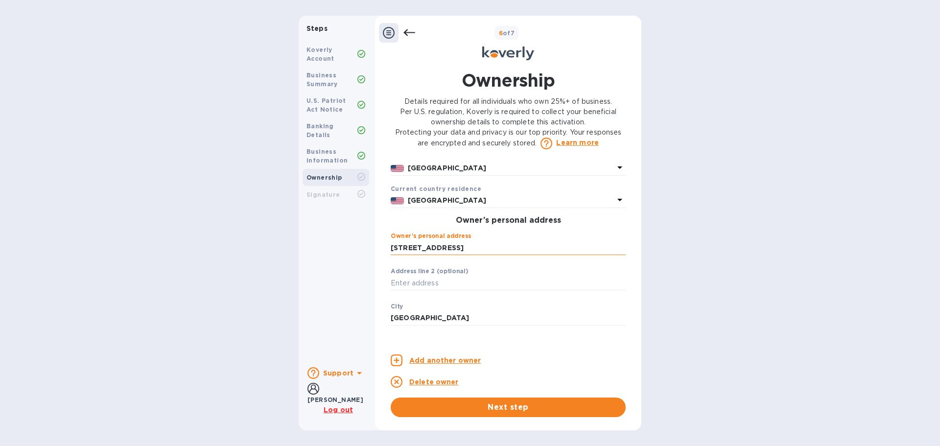
click at [456, 255] on input "[STREET_ADDRESS]" at bounding box center [508, 247] width 235 height 15
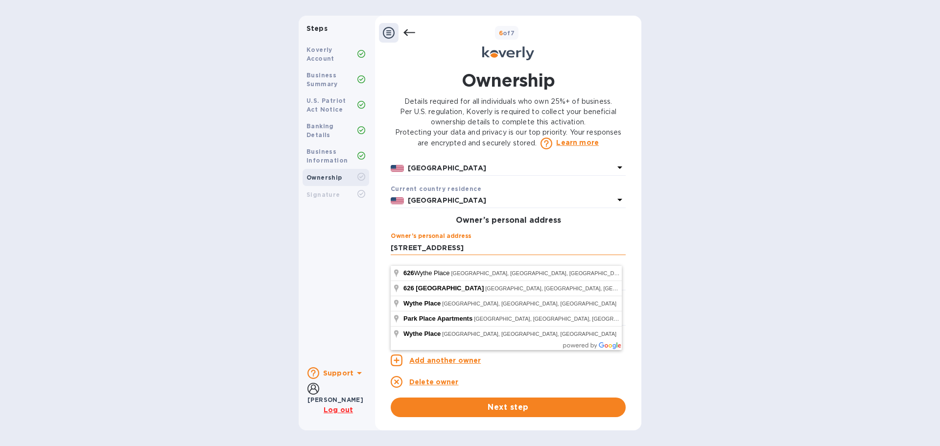
type input "[STREET_ADDRESS]"
click at [391, 397] on button "Next step" at bounding box center [508, 407] width 235 height 20
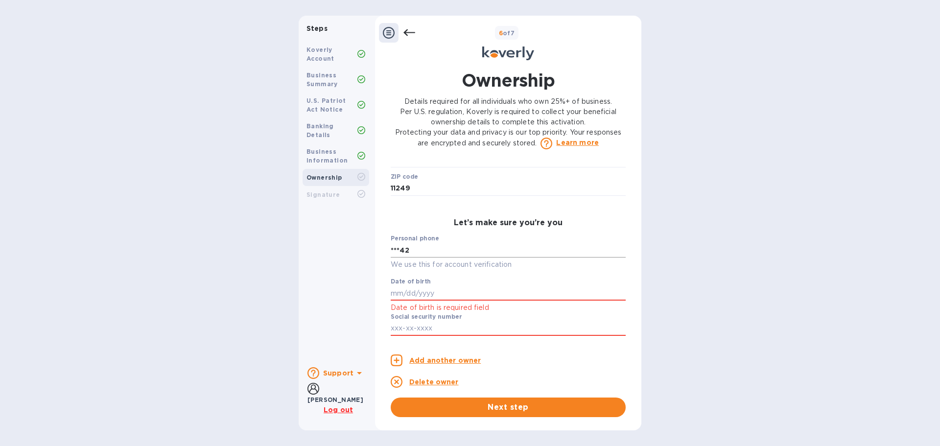
scroll to position [441, 0]
click at [460, 257] on input "***42" at bounding box center [508, 249] width 235 height 15
drag, startPoint x: 459, startPoint y: 263, endPoint x: 331, endPoint y: 260, distance: 127.8
click at [331, 260] on div "Steps Koverly Account Business Summary U.S. Patriot Act Notice Banking Details …" at bounding box center [470, 223] width 343 height 415
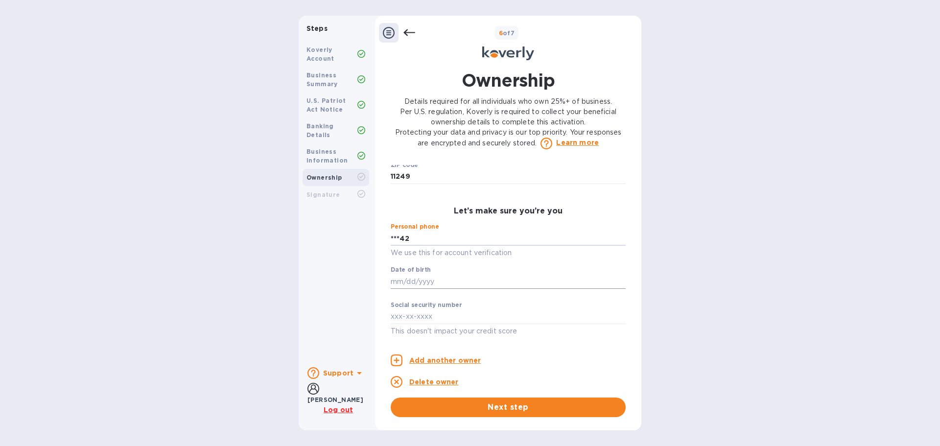
click at [405, 282] on input "text" at bounding box center [508, 281] width 235 height 15
type input "***95"
type input "***66"
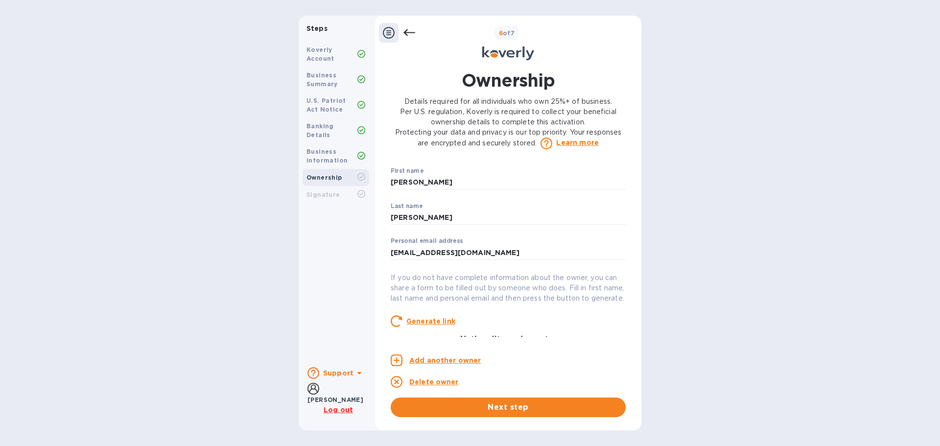
scroll to position [0, 0]
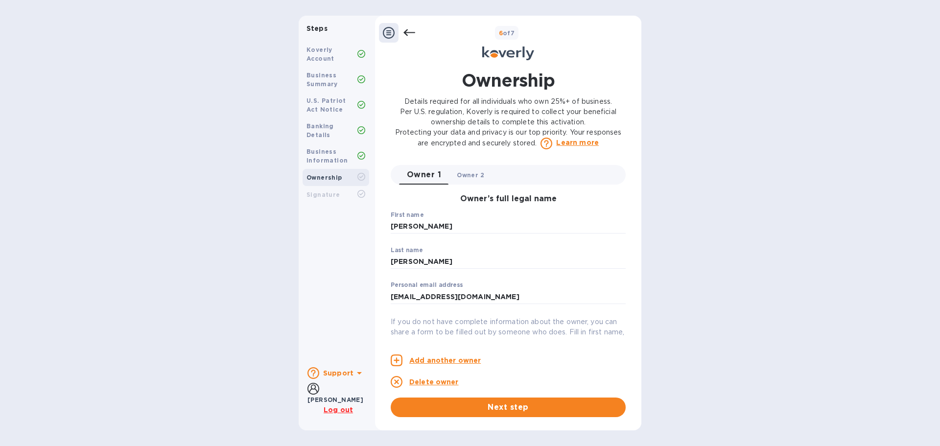
click at [468, 172] on span "Owner 2 0" at bounding box center [470, 175] width 27 height 10
type input "[PERSON_NAME]"
type input "[PERSON_NAME][EMAIL_ADDRESS][DOMAIN_NAME]"
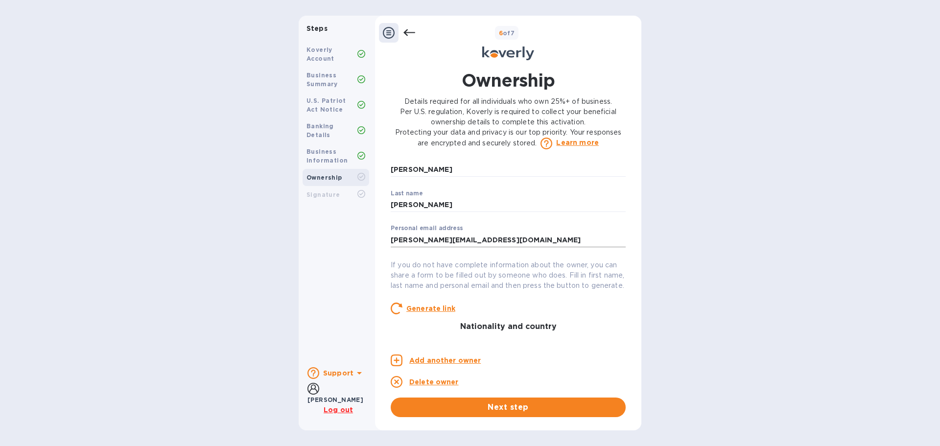
scroll to position [147, 0]
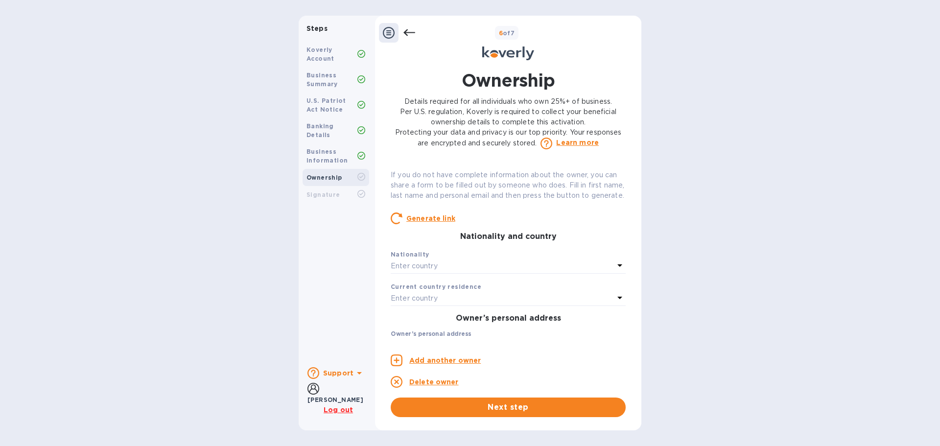
click at [464, 273] on div "Enter country" at bounding box center [502, 266] width 223 height 14
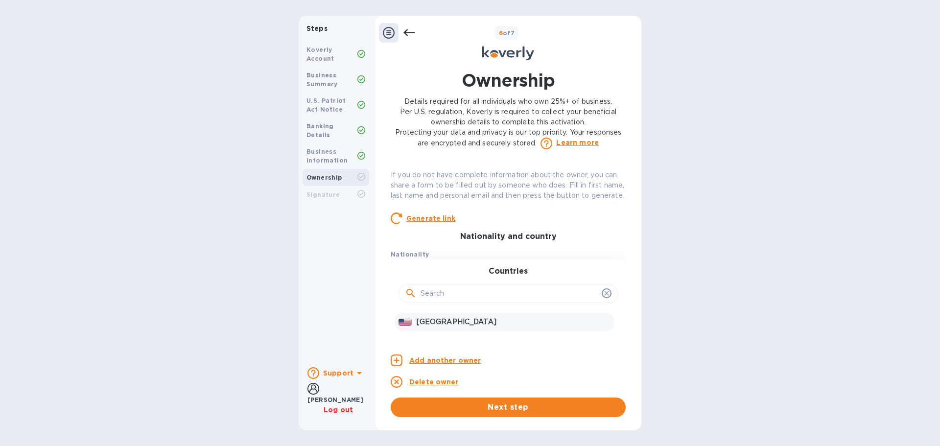
click at [445, 327] on p "[GEOGRAPHIC_DATA]" at bounding box center [513, 322] width 193 height 10
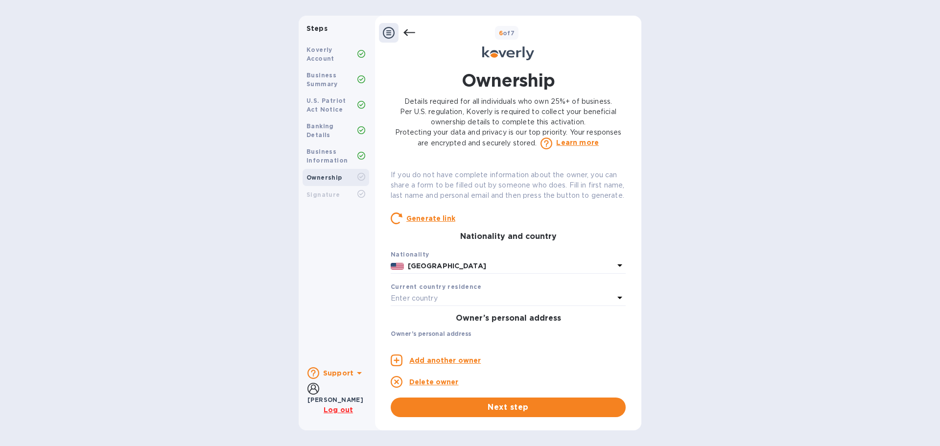
click at [440, 305] on div "Enter country" at bounding box center [502, 299] width 223 height 14
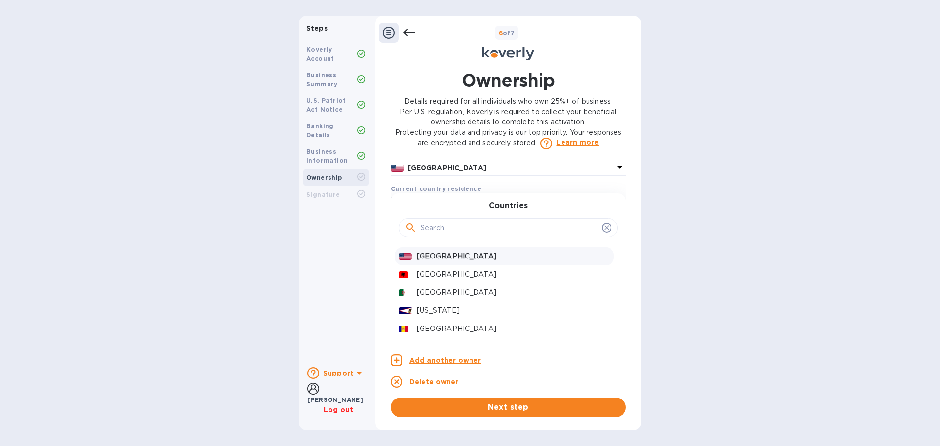
click at [435, 261] on p "[GEOGRAPHIC_DATA]" at bounding box center [513, 256] width 193 height 10
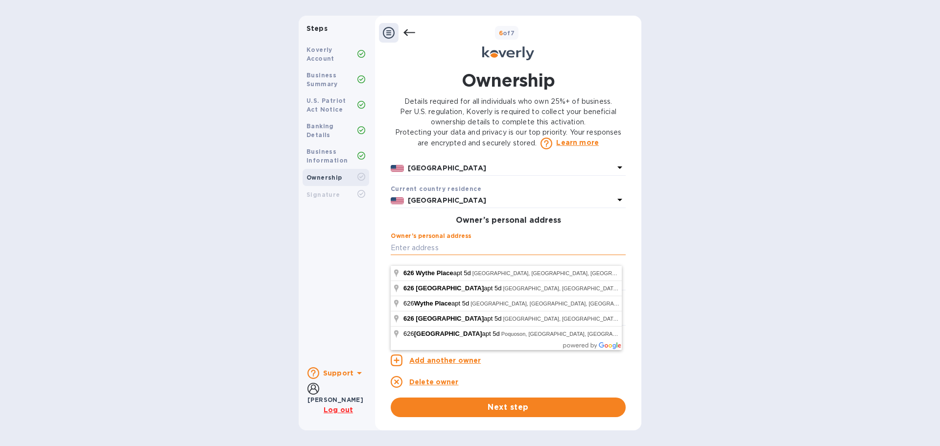
click at [436, 255] on input "text" at bounding box center [508, 247] width 235 height 15
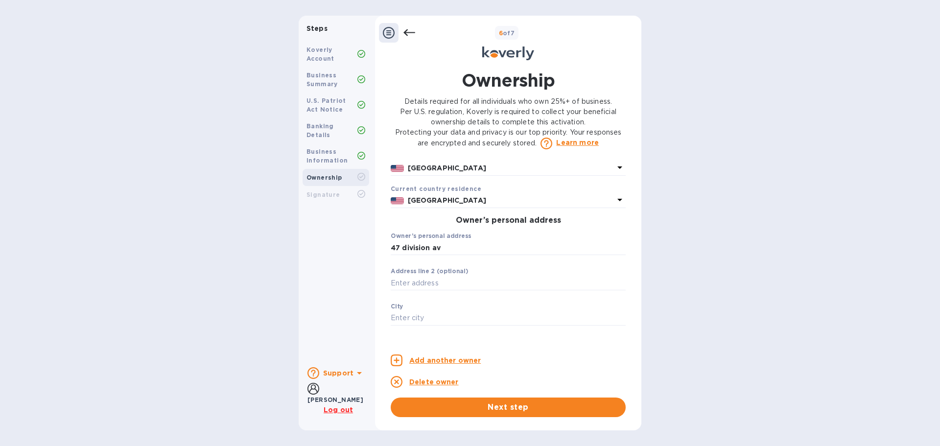
type input "[STREET_ADDRESS]"
type input "11249"
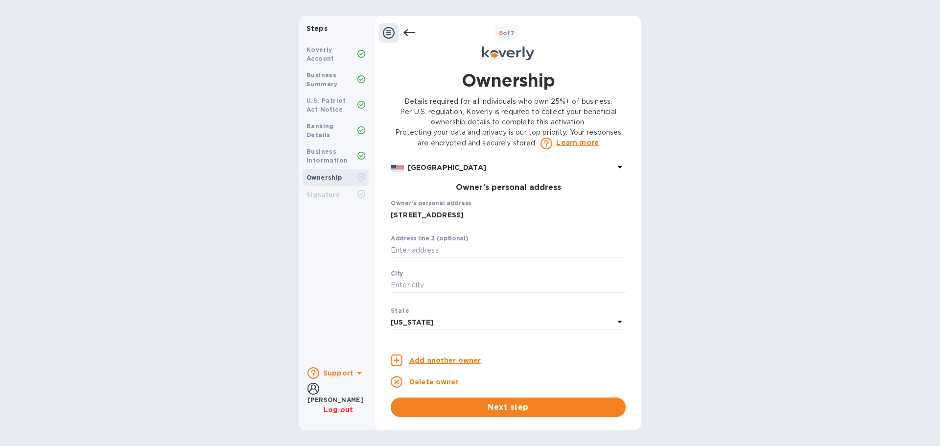
scroll to position [294, 0]
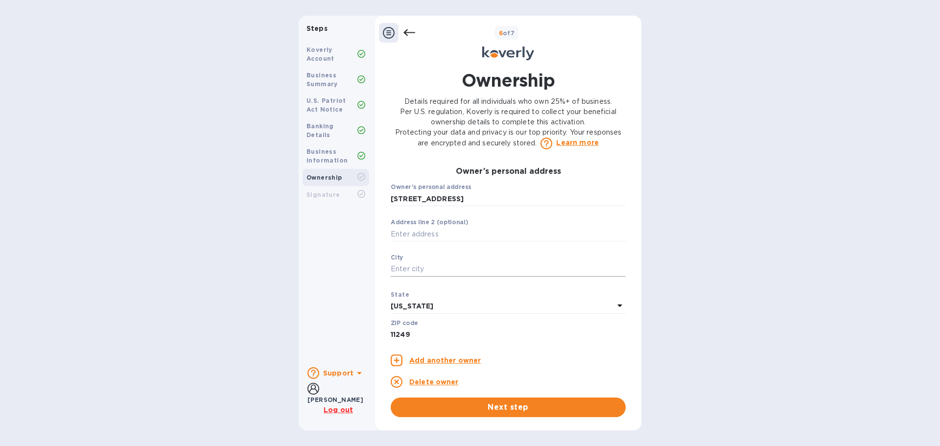
click at [424, 277] on input "text" at bounding box center [508, 269] width 235 height 15
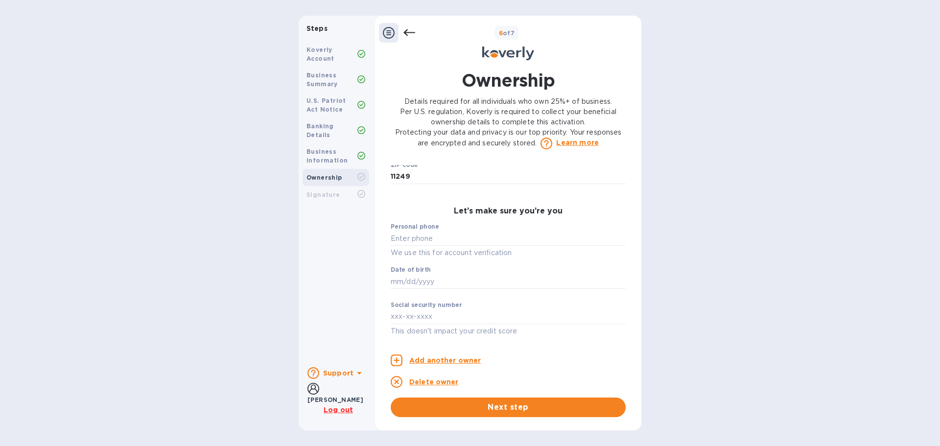
scroll to position [462, 0]
type input "[GEOGRAPHIC_DATA]"
click at [429, 239] on input "text" at bounding box center [508, 238] width 235 height 15
type input "***03"
click at [412, 279] on input "text" at bounding box center [508, 281] width 235 height 15
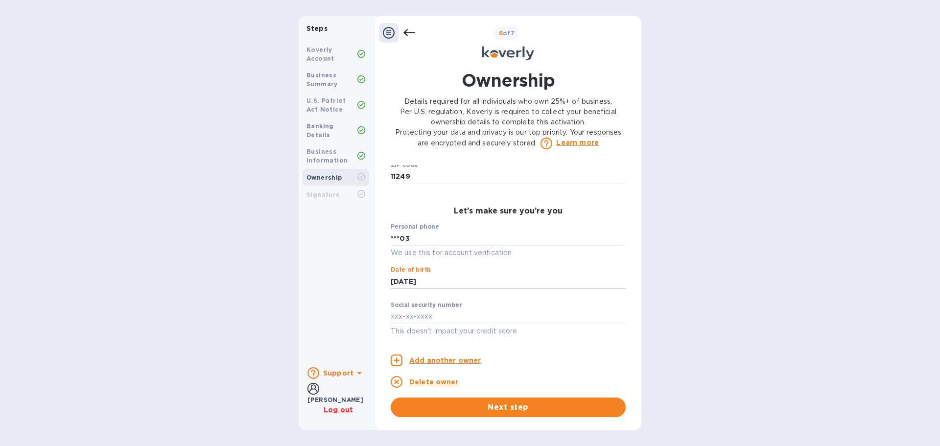
type input "***73"
click at [407, 319] on input "text" at bounding box center [508, 316] width 235 height 15
type input "***00"
click at [536, 408] on span "Next step" at bounding box center [507, 407] width 219 height 12
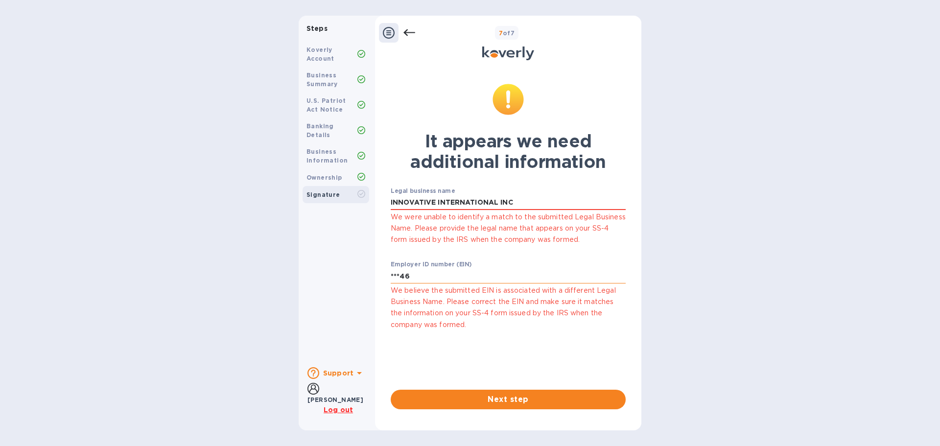
click at [427, 279] on input "***46" at bounding box center [508, 276] width 235 height 15
click at [403, 279] on input "***46" at bounding box center [508, 276] width 235 height 15
click at [506, 402] on span "Next step" at bounding box center [507, 400] width 219 height 12
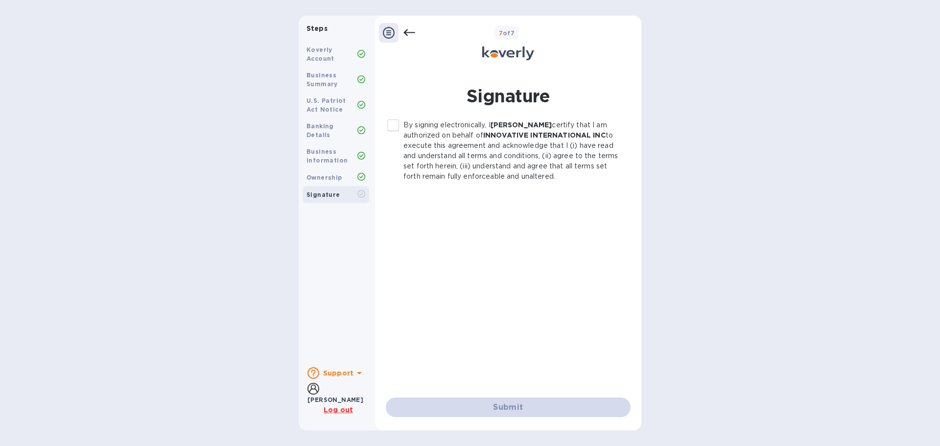
click at [394, 124] on input "By signing electronically, I [PERSON_NAME] certify that I am authorized on beha…" at bounding box center [393, 125] width 21 height 21
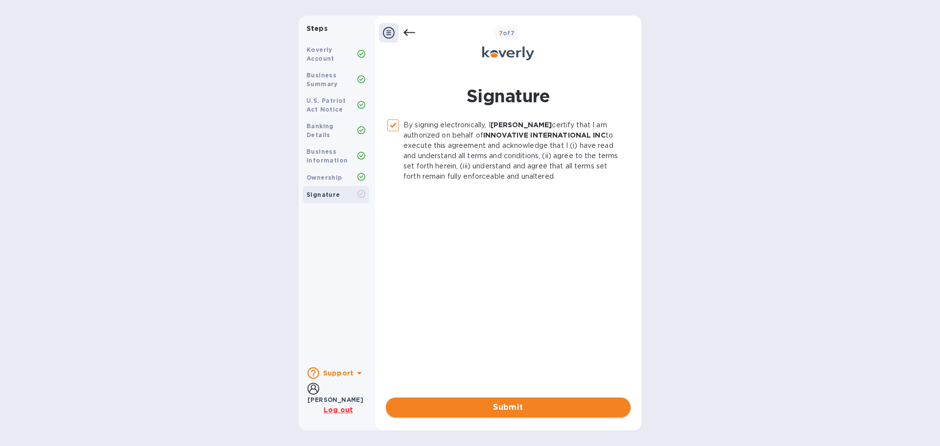
click at [524, 413] on span "Submit" at bounding box center [508, 407] width 229 height 12
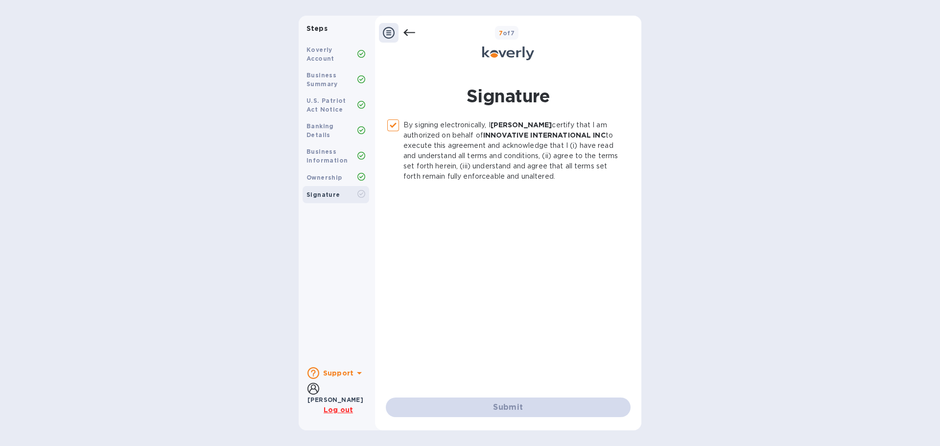
checkbox input "false"
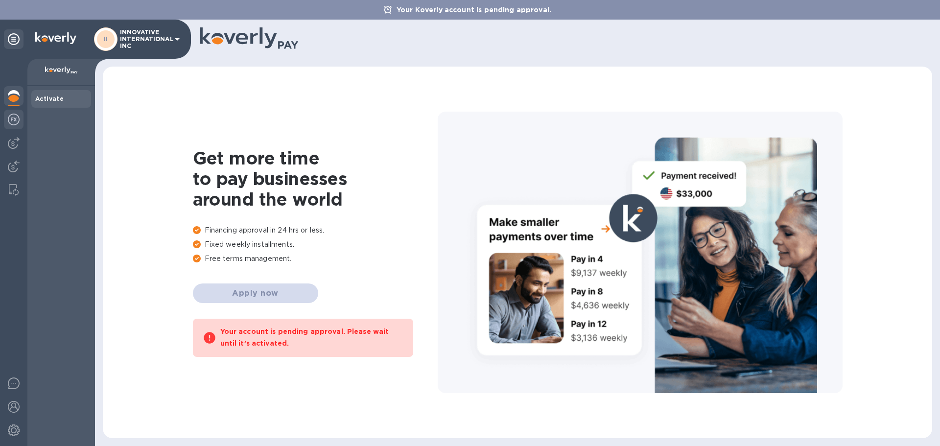
click at [14, 118] on img at bounding box center [14, 120] width 12 height 12
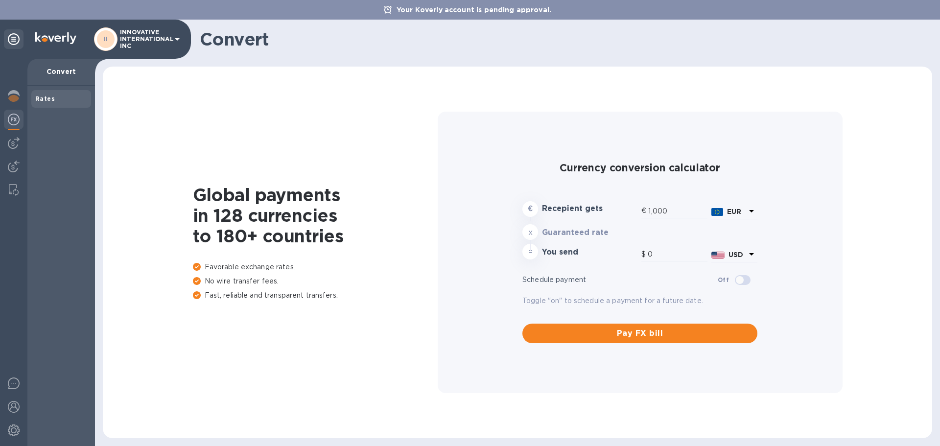
type input "1,170.94"
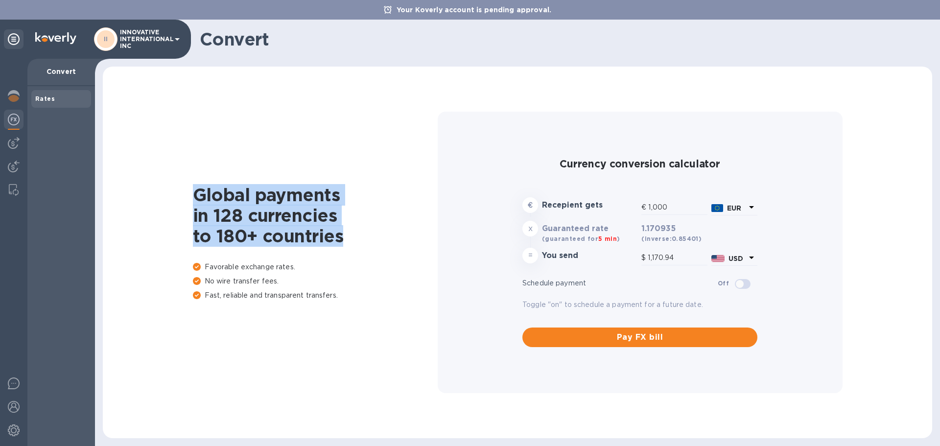
drag, startPoint x: 192, startPoint y: 188, endPoint x: 369, endPoint y: 245, distance: 185.5
click at [369, 245] on div "Global payments in 128 currencies to 180+ countries Favorable exchange rates. N…" at bounding box center [518, 252] width 810 height 352
click at [16, 143] on img at bounding box center [14, 143] width 12 height 12
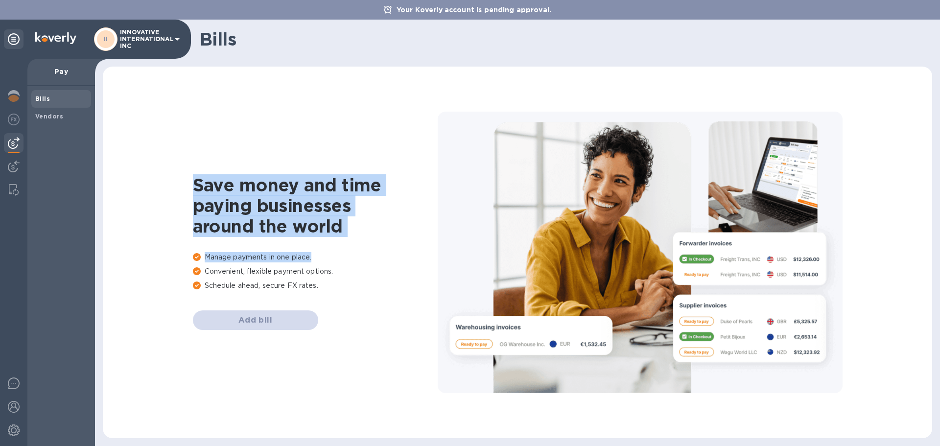
drag, startPoint x: 348, startPoint y: 233, endPoint x: 49, endPoint y: 193, distance: 301.3
click at [404, 245] on div "Save money and time paying businesses around the world Manage payments in one p…" at bounding box center [518, 252] width 810 height 352
click at [12, 165] on img at bounding box center [14, 167] width 12 height 12
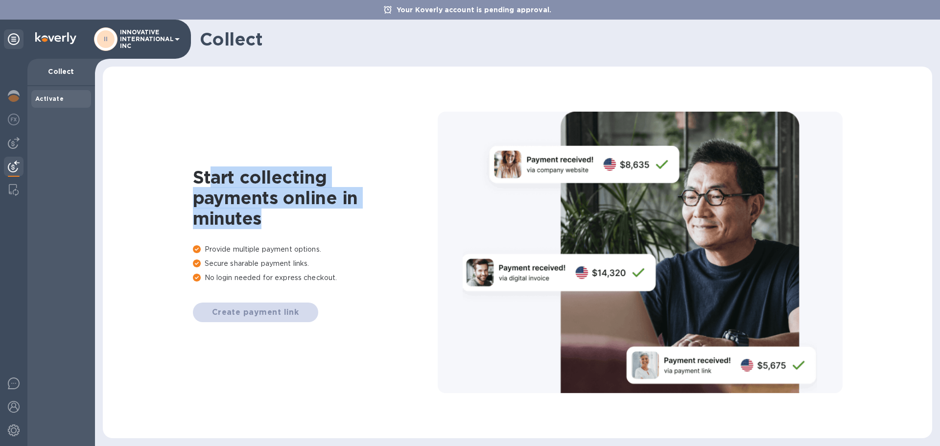
drag, startPoint x: 208, startPoint y: 166, endPoint x: 349, endPoint y: 220, distance: 150.9
click at [349, 221] on h1 "Start collecting payments online in minutes" at bounding box center [315, 198] width 245 height 62
click at [249, 210] on h1 "Start collecting payments online in minutes" at bounding box center [315, 198] width 245 height 62
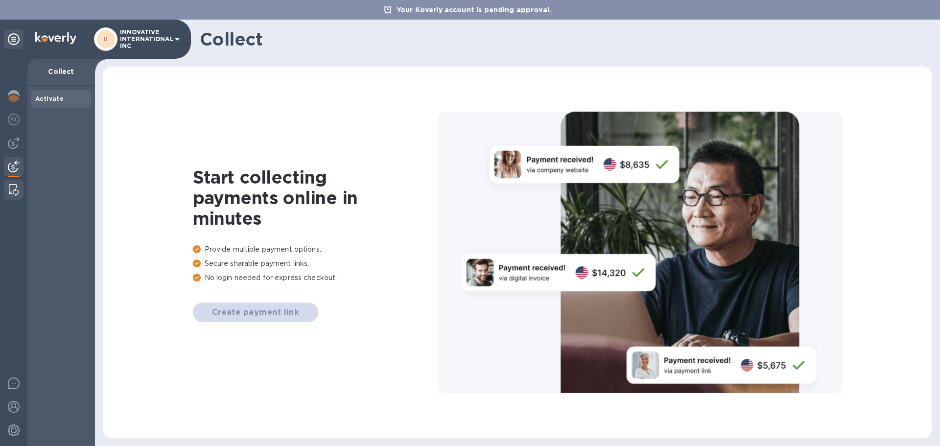
click at [12, 183] on div at bounding box center [14, 190] width 18 height 20
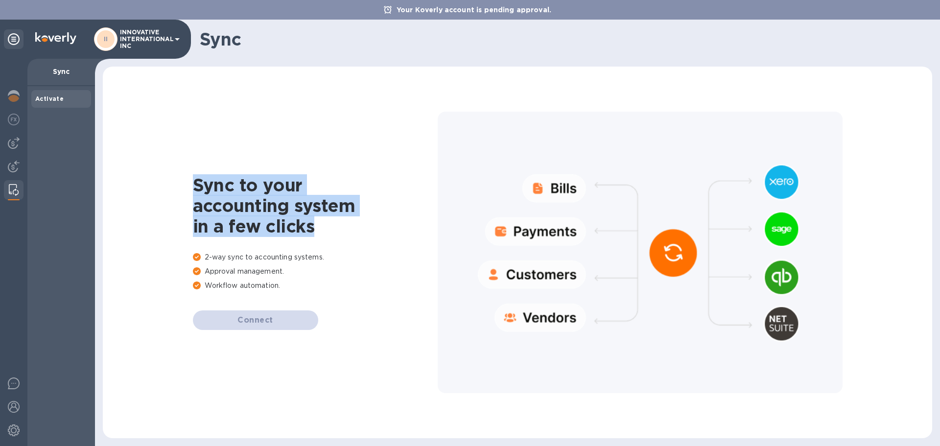
drag, startPoint x: 184, startPoint y: 184, endPoint x: 358, endPoint y: 232, distance: 180.6
click at [358, 232] on div "Sync to your accounting system in a few clicks 2-way sync to accounting systems…" at bounding box center [518, 252] width 810 height 352
click at [337, 235] on h1 "Sync to your accounting system in a few clicks" at bounding box center [315, 206] width 245 height 62
drag, startPoint x: 325, startPoint y: 231, endPoint x: 138, endPoint y: 163, distance: 198.5
click at [138, 163] on div "Sync to your accounting system in a few clicks 2-way sync to accounting systems…" at bounding box center [518, 252] width 810 height 352
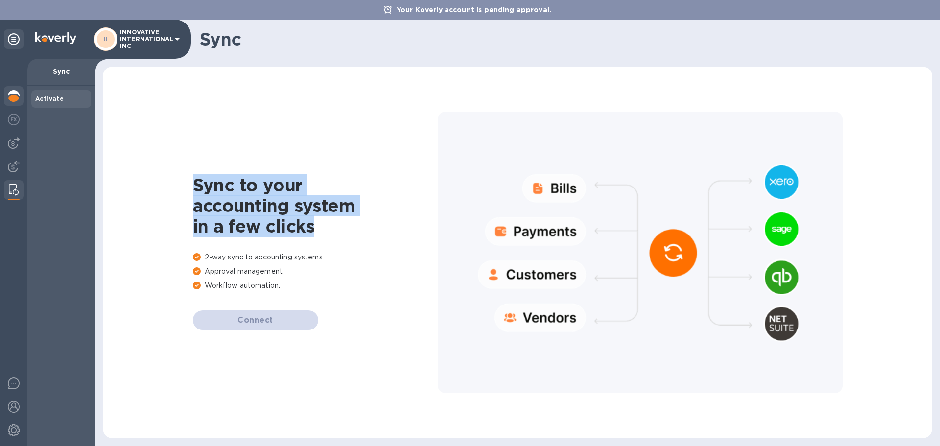
click at [10, 94] on img at bounding box center [14, 96] width 12 height 12
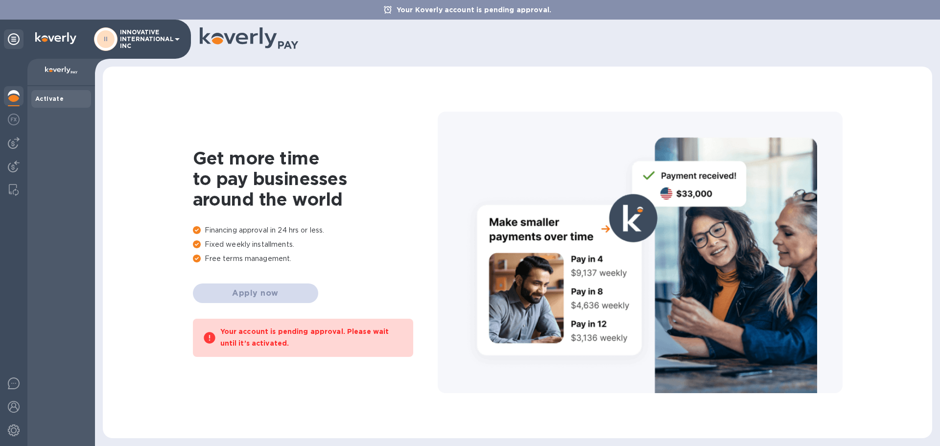
click at [169, 38] on p "INNOVATIVE INTERNATIONAL INC" at bounding box center [144, 39] width 49 height 21
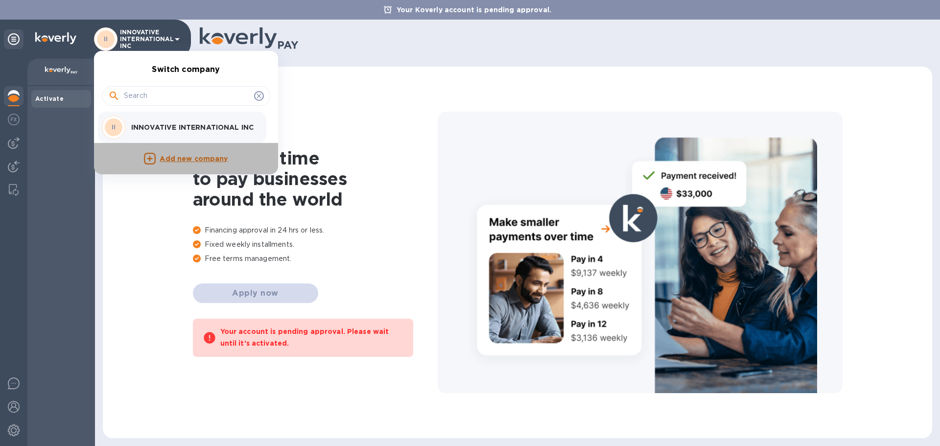
click at [186, 162] on p "Add new company" at bounding box center [194, 159] width 68 height 11
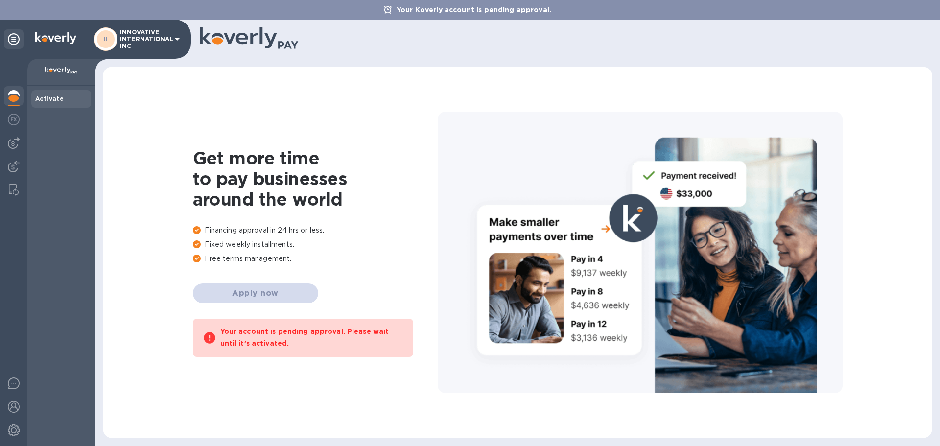
click at [178, 42] on icon at bounding box center [177, 39] width 12 height 12
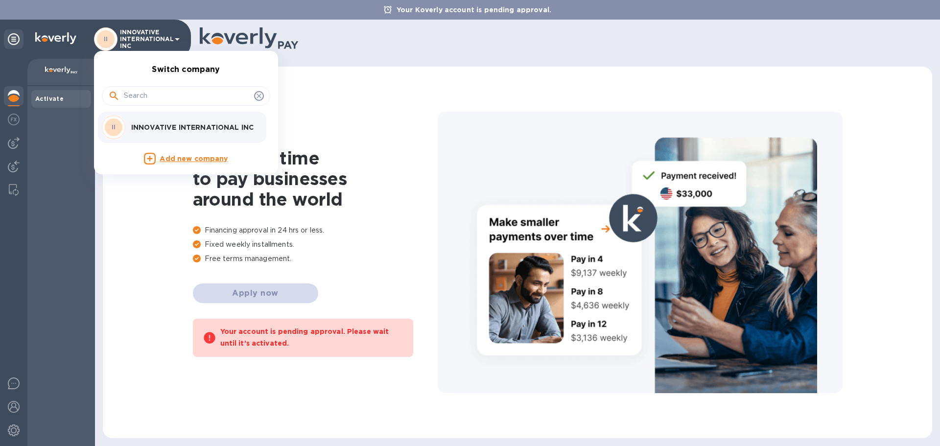
click at [148, 160] on icon at bounding box center [150, 159] width 12 height 12
